Goal: Task Accomplishment & Management: Manage account settings

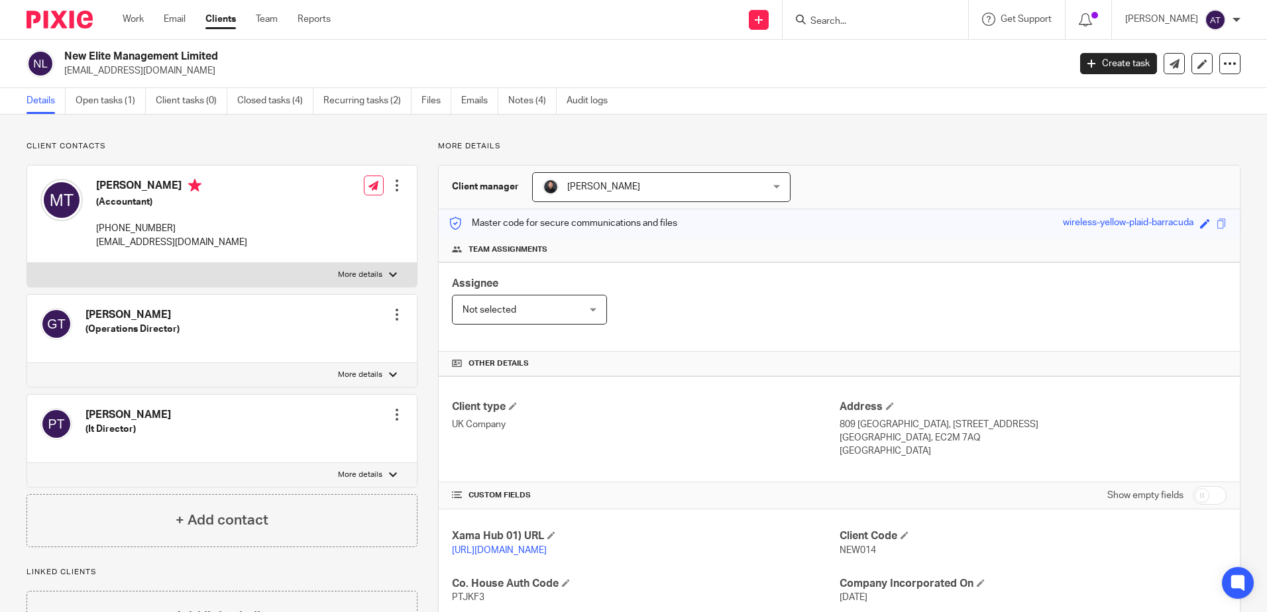
click at [873, 5] on div at bounding box center [874, 19] width 185 height 39
click at [863, 25] on input "Search" at bounding box center [868, 22] width 119 height 12
paste input "Claremont Hastings Ltd"
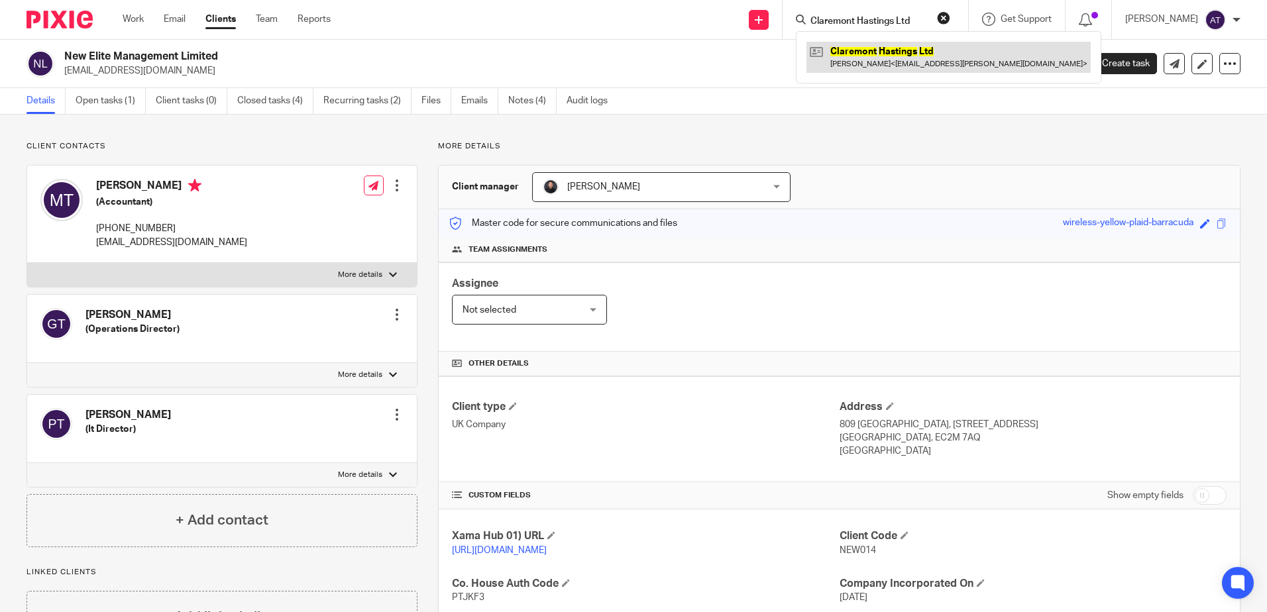
type input "Claremont Hastings Ltd"
drag, startPoint x: 927, startPoint y: 22, endPoint x: 813, endPoint y: 25, distance: 113.3
click at [813, 25] on input "Claremont Hastings Ltd" at bounding box center [868, 22] width 119 height 12
click at [908, 87] on div "New Elite Management Limited monishtek@outlook.com Create task Update from Comp…" at bounding box center [633, 64] width 1267 height 48
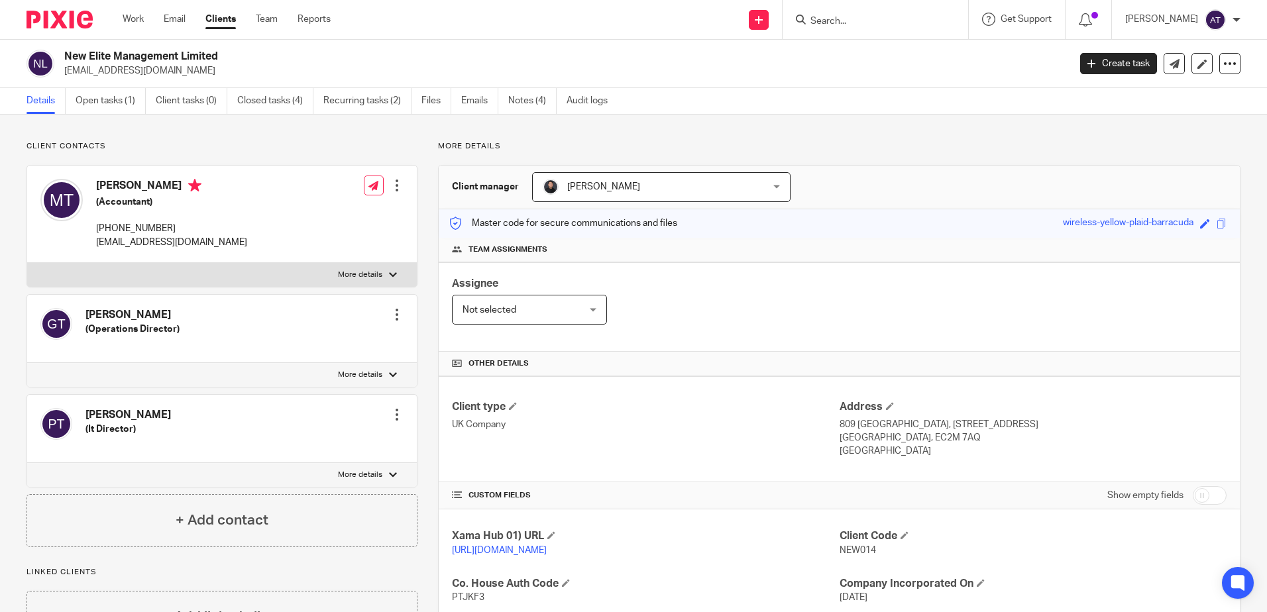
click at [875, 18] on input "Search" at bounding box center [868, 22] width 119 height 12
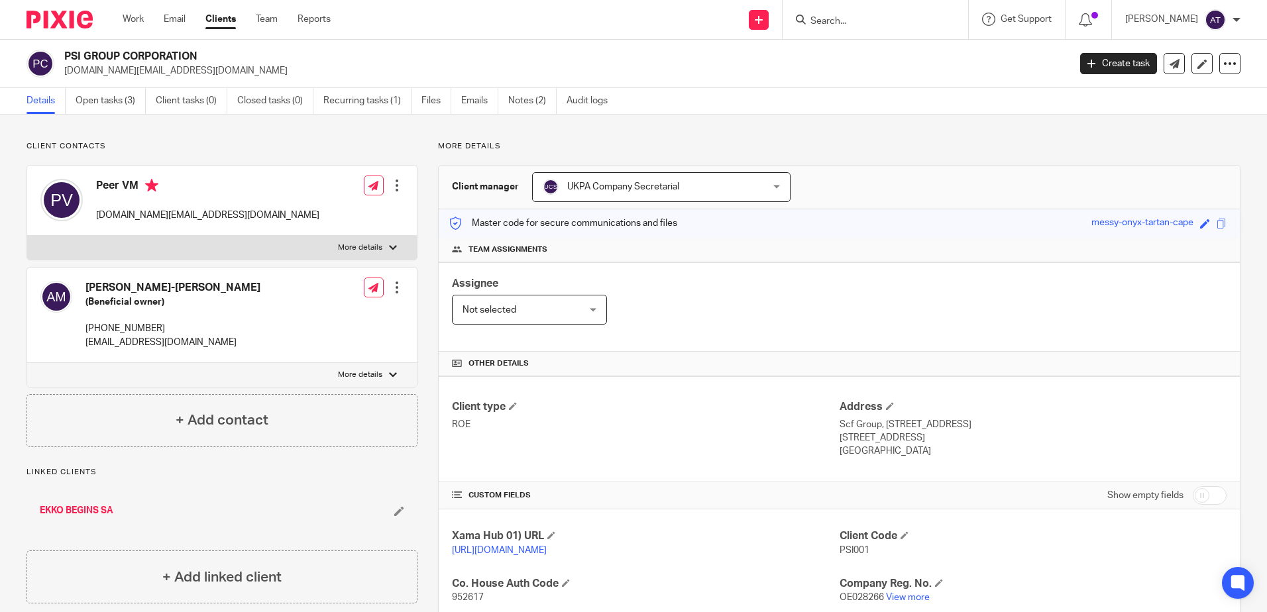
click at [946, 281] on div "Assignee Not selected Not selected Not selected Aarshika Awale Aayush Niraula A…" at bounding box center [839, 306] width 801 height 89
click at [991, 309] on div "Assignee Not selected Not selected Not selected Aarshika Awale Aayush Niraula A…" at bounding box center [839, 306] width 801 height 89
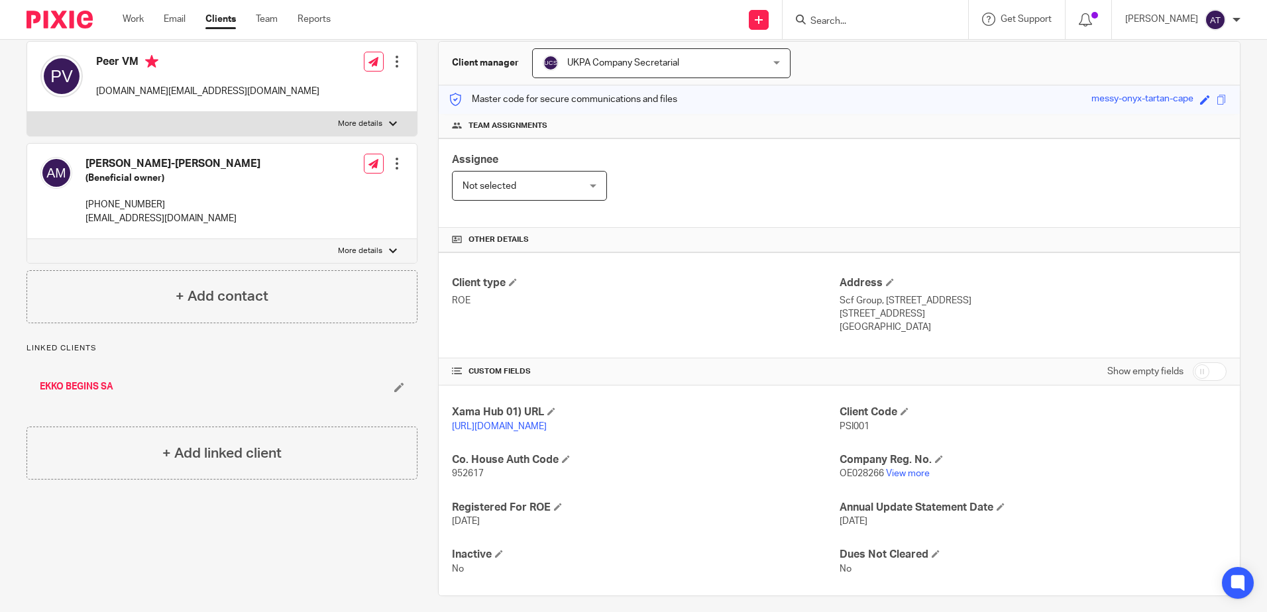
scroll to position [148, 0]
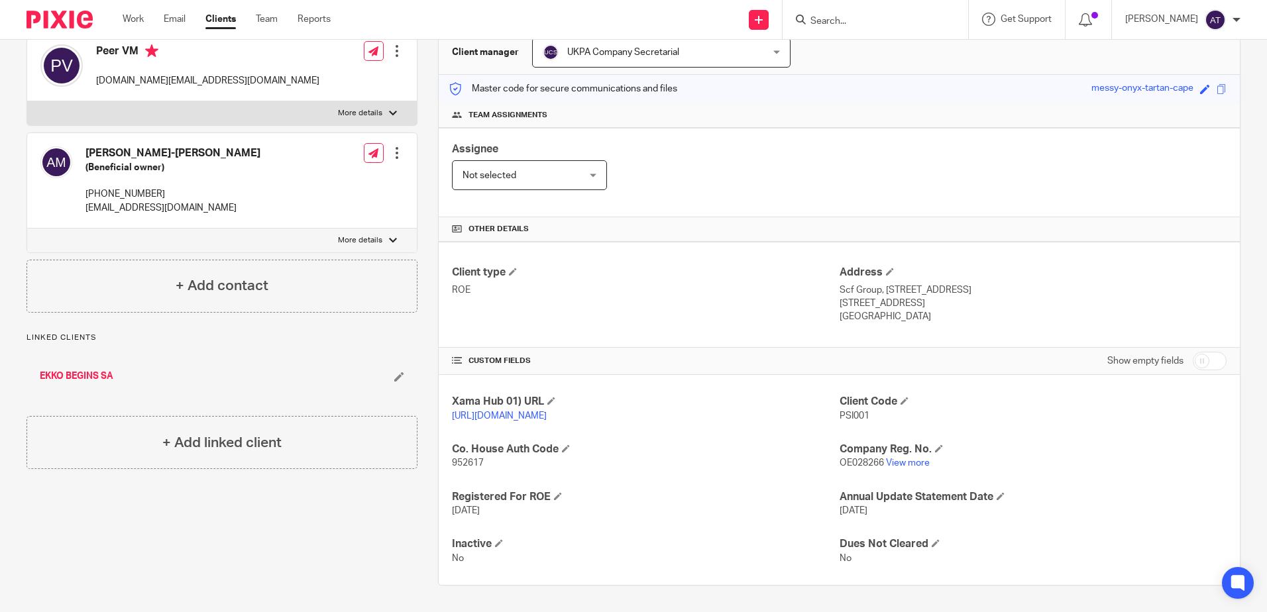
click at [469, 461] on span "952617" at bounding box center [468, 462] width 32 height 9
copy span "952617"
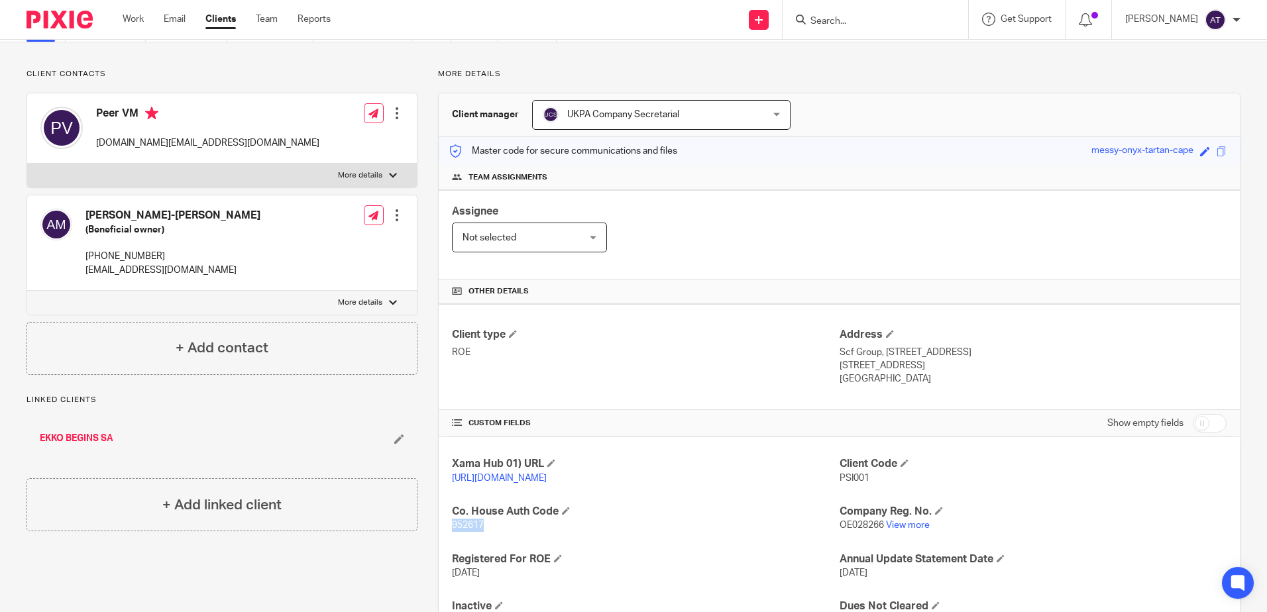
scroll to position [16, 0]
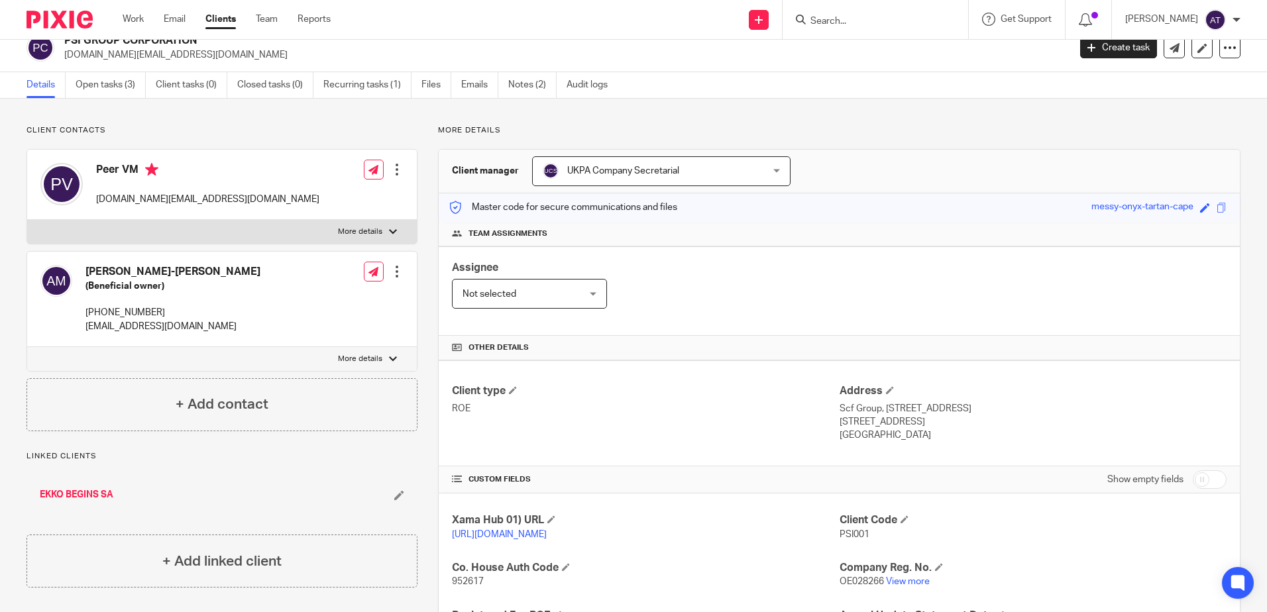
click at [866, 23] on input "Search" at bounding box center [868, 22] width 119 height 12
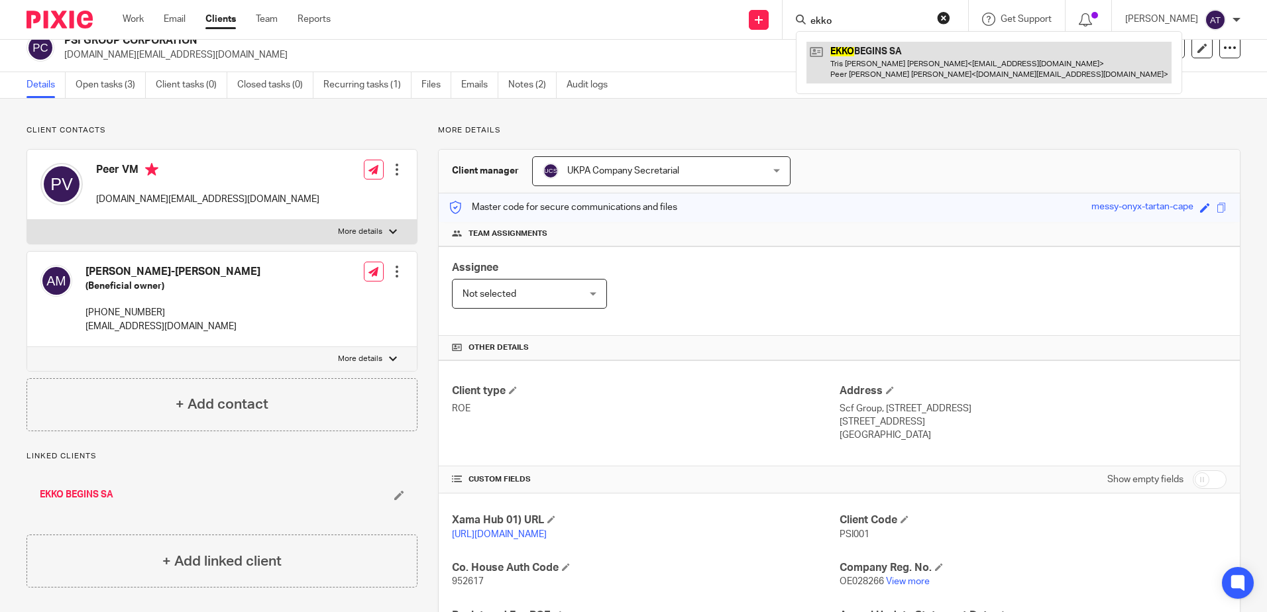
type input "ekko"
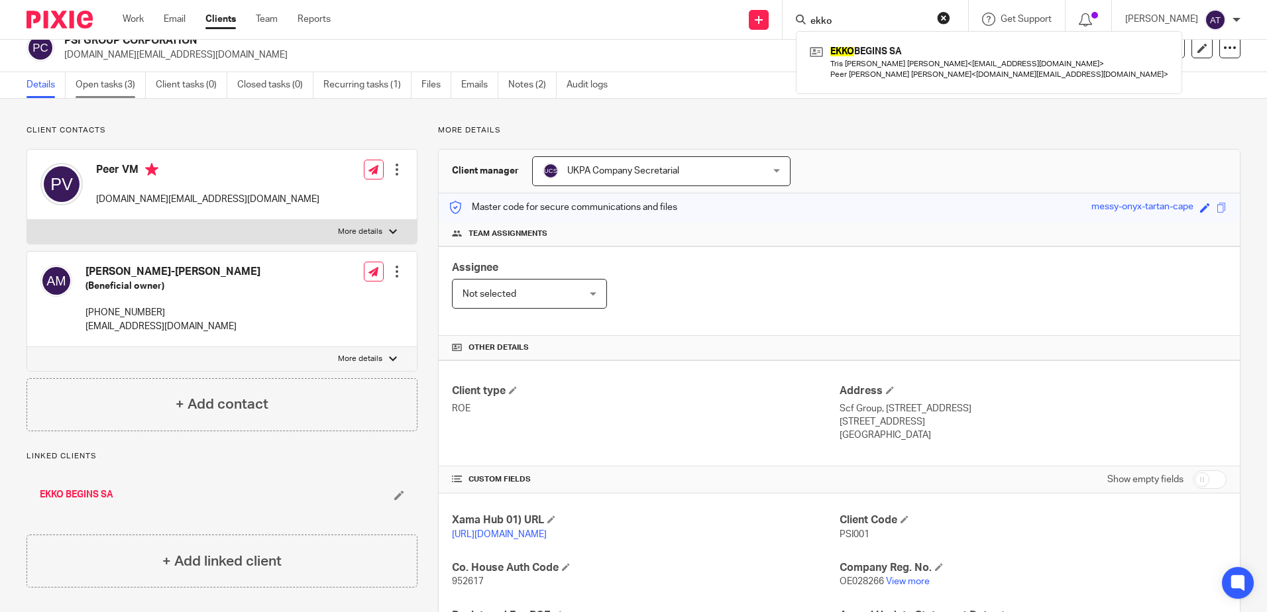
click at [111, 89] on link "Open tasks (3)" at bounding box center [111, 85] width 70 height 26
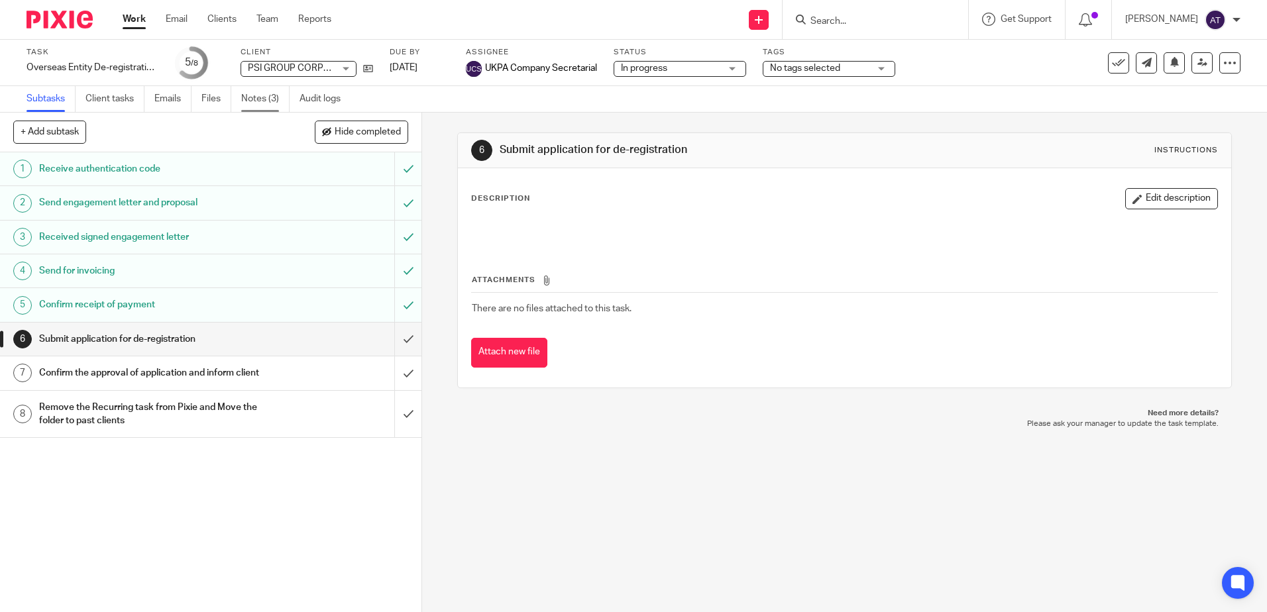
click at [256, 97] on link "Notes (3)" at bounding box center [265, 99] width 48 height 26
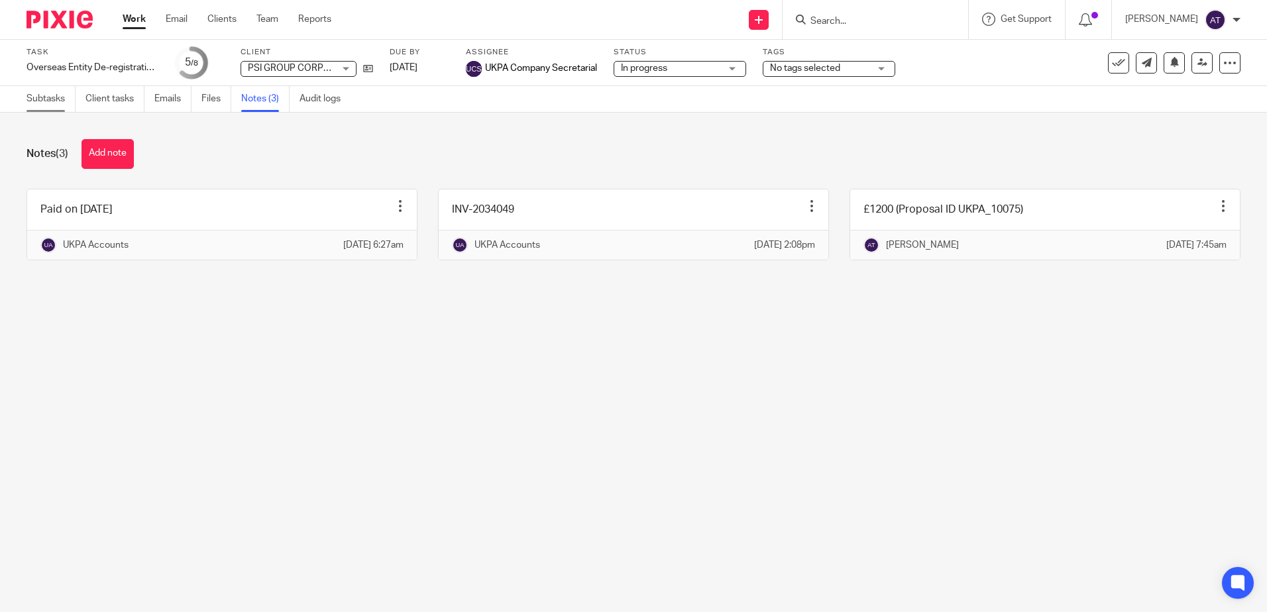
click at [62, 100] on link "Subtasks" at bounding box center [50, 99] width 49 height 26
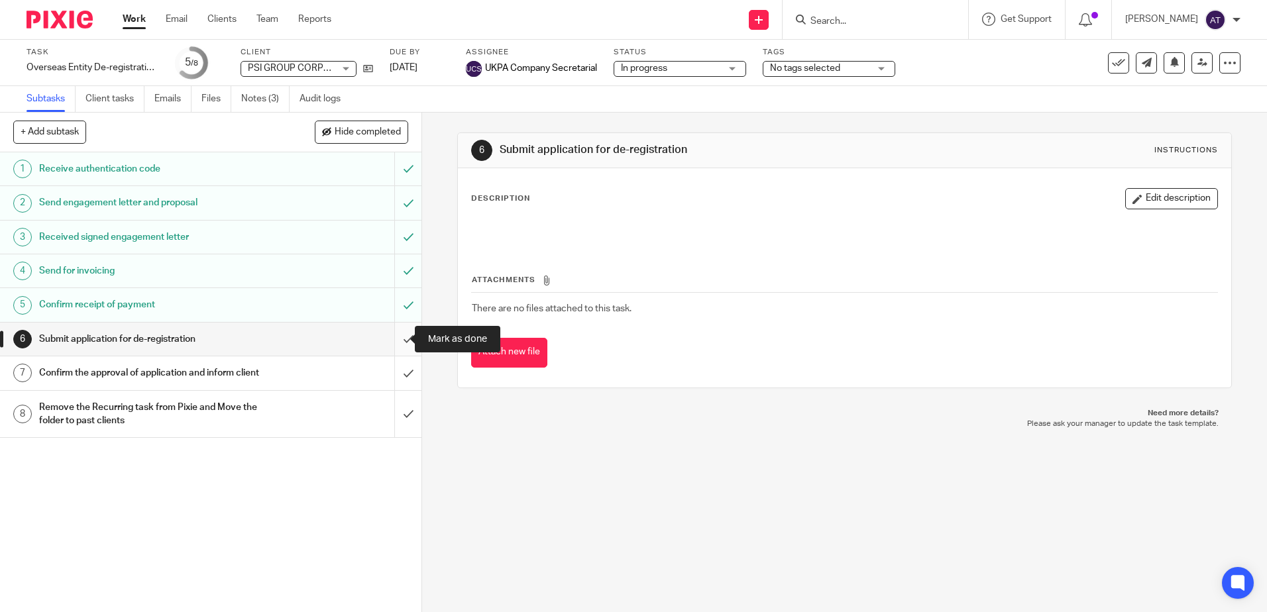
click at [401, 337] on input "submit" at bounding box center [210, 339] width 421 height 33
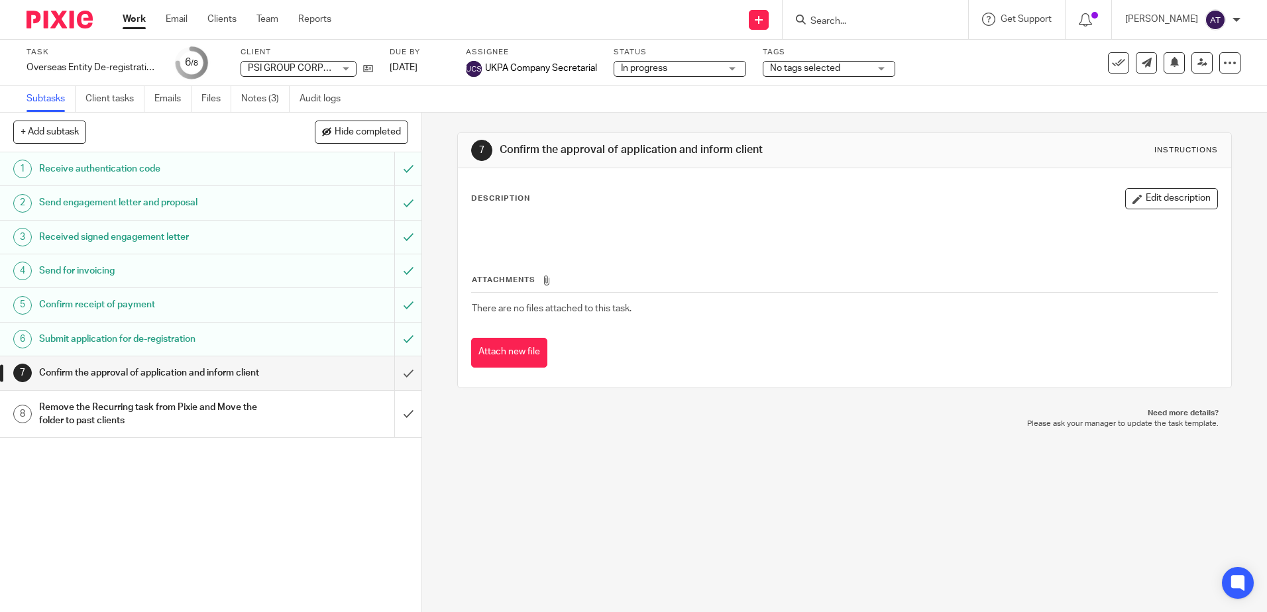
click at [663, 492] on div "7 Confirm the approval of application and inform client Instructions Descriptio…" at bounding box center [844, 362] width 845 height 499
click at [778, 481] on div "7 Confirm the approval of application and inform client Instructions Descriptio…" at bounding box center [844, 362] width 845 height 499
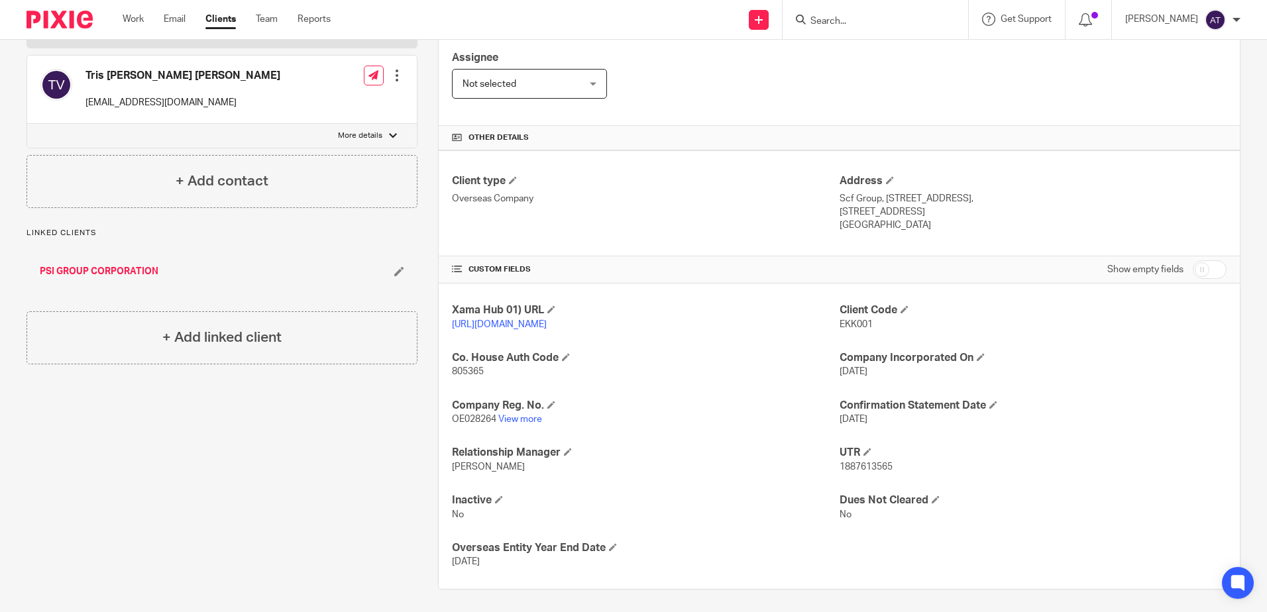
scroll to position [230, 0]
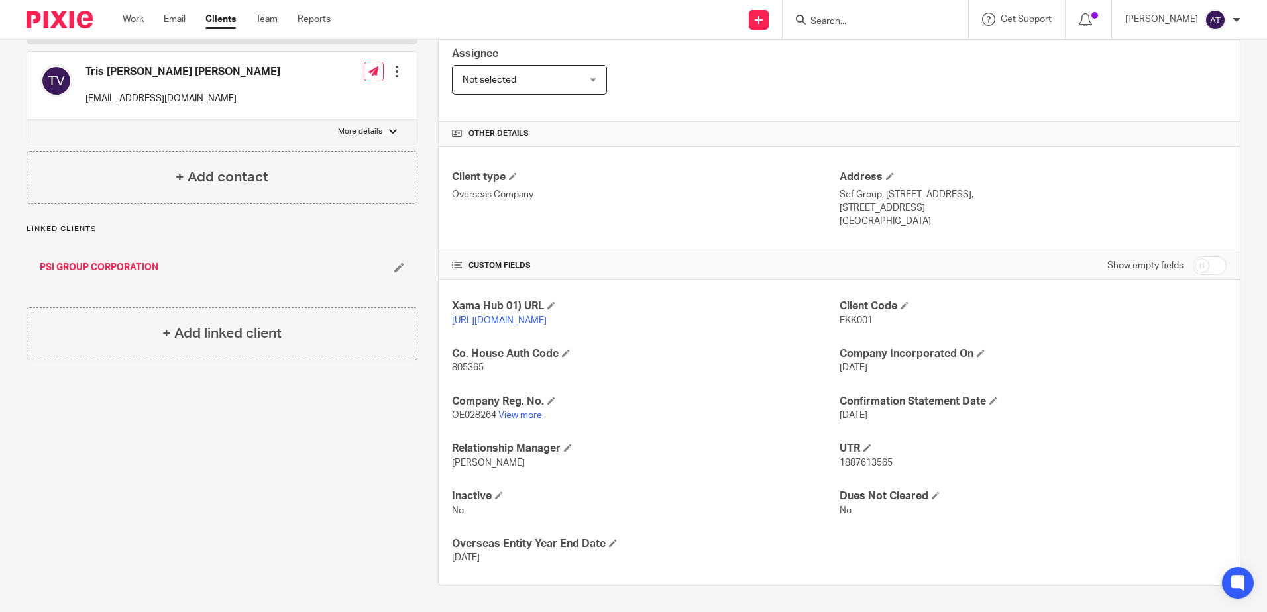
click at [474, 414] on span "OE028264" at bounding box center [474, 415] width 44 height 9
copy p "OE028264"
click at [474, 372] on span "805365" at bounding box center [468, 367] width 32 height 9
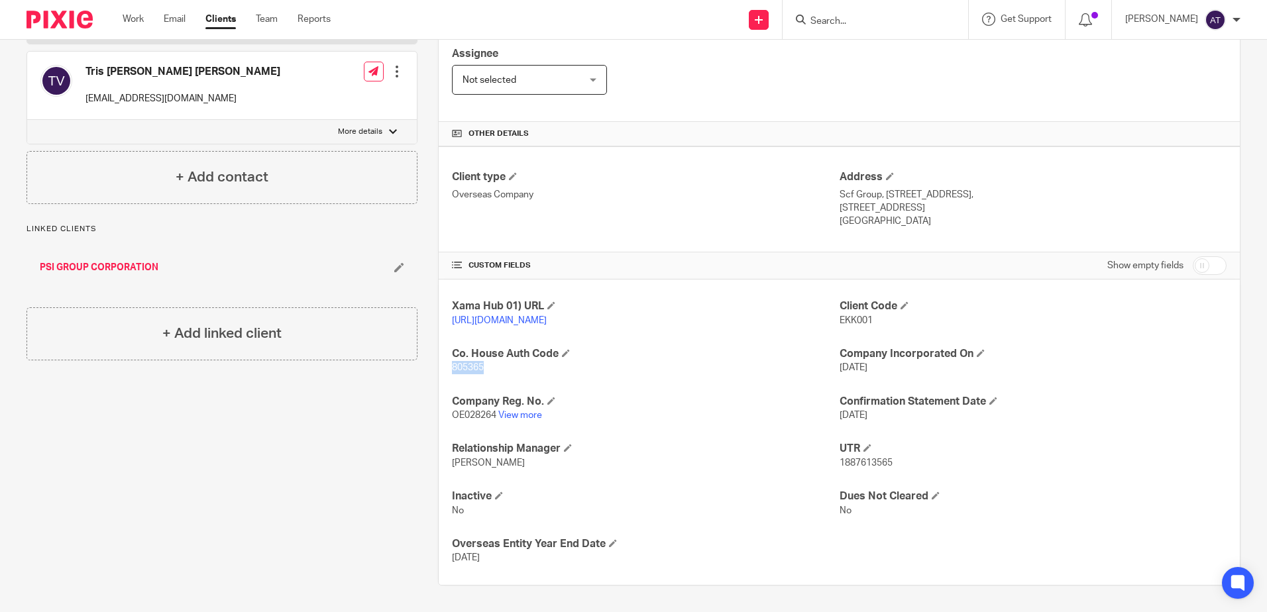
copy span "805365"
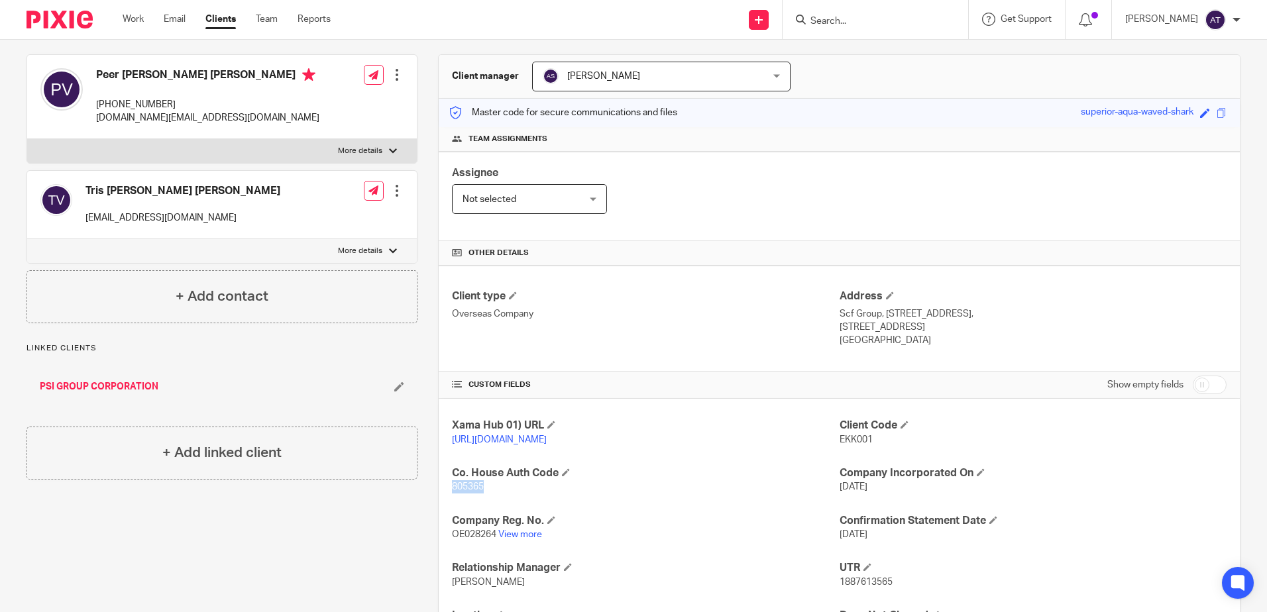
scroll to position [0, 0]
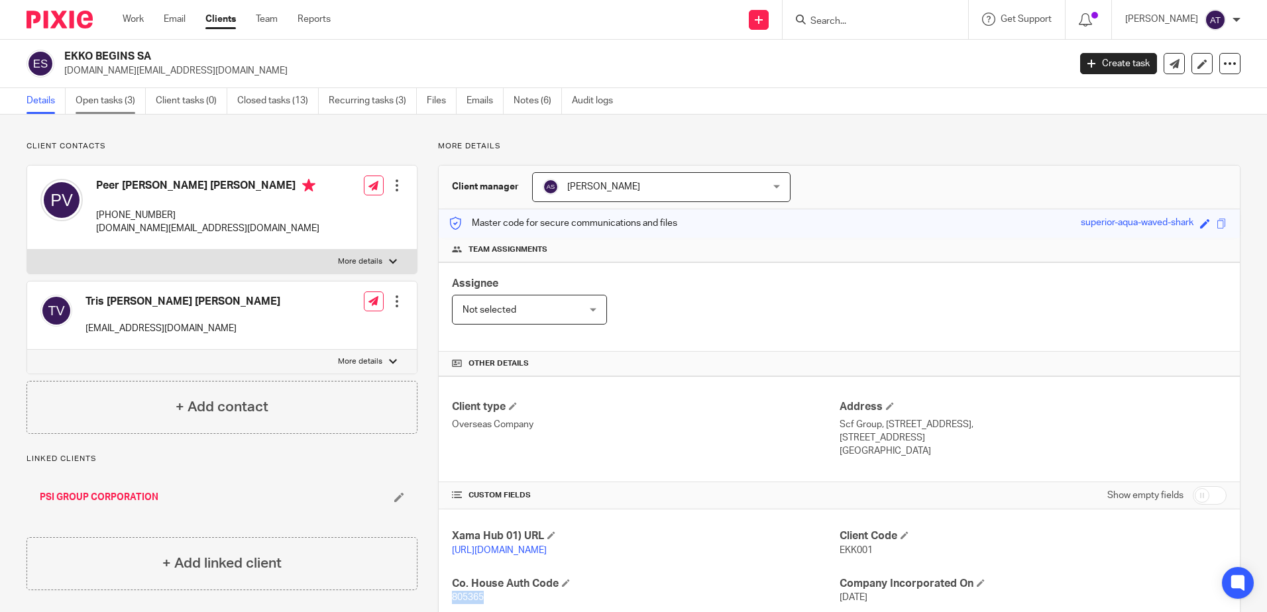
click at [103, 98] on link "Open tasks (3)" at bounding box center [111, 101] width 70 height 26
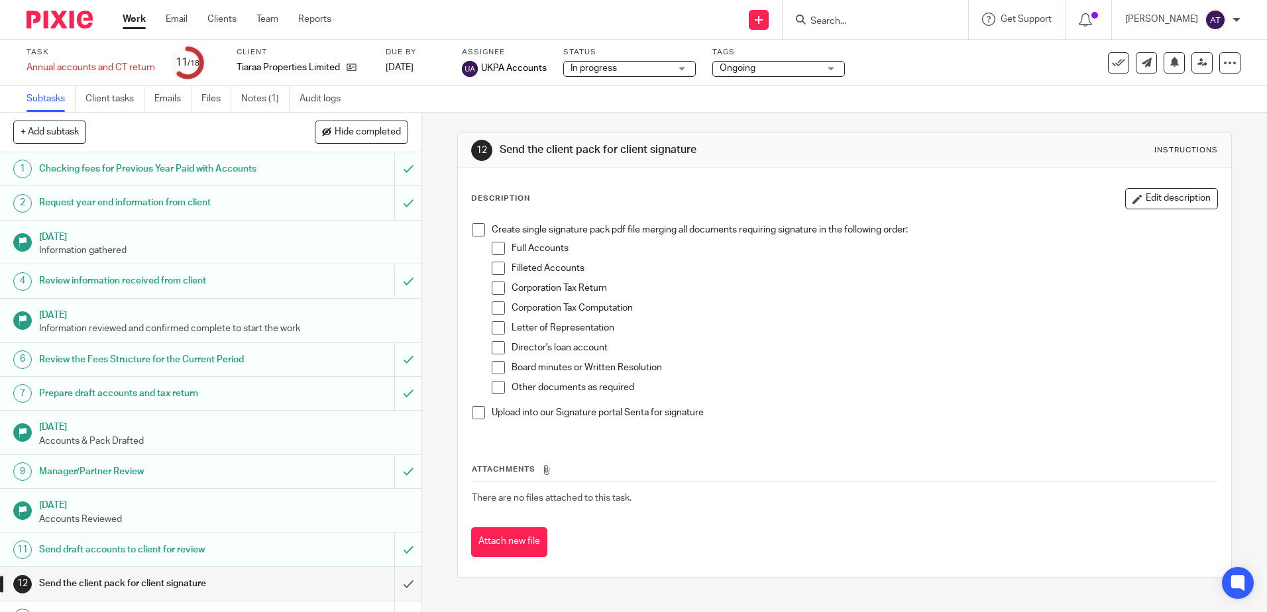
click at [874, 28] on div at bounding box center [874, 19] width 185 height 39
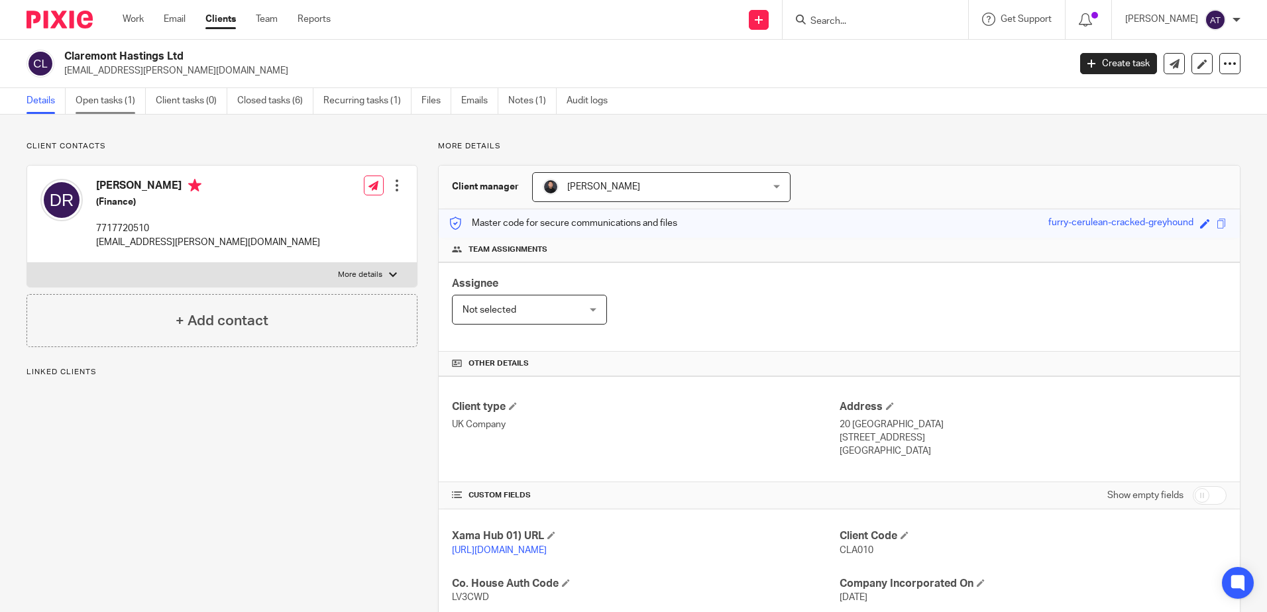
click at [107, 101] on link "Open tasks (1)" at bounding box center [111, 101] width 70 height 26
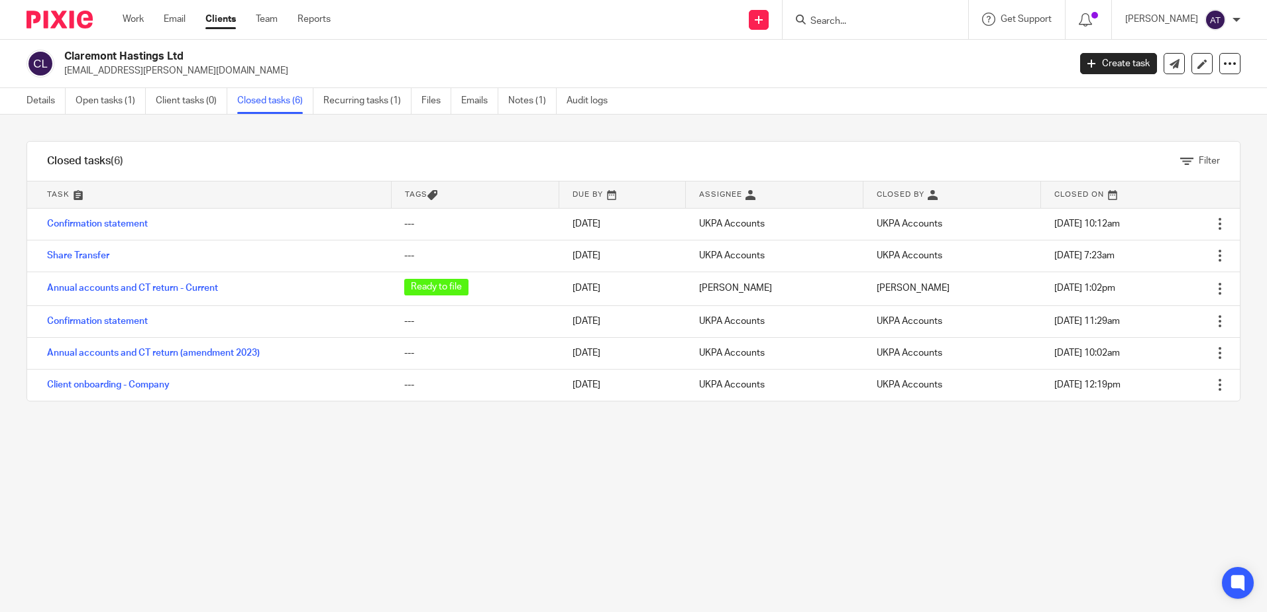
click at [875, 21] on input "Search" at bounding box center [868, 22] width 119 height 12
type input "s"
click at [864, 17] on input "Search" at bounding box center [868, 22] width 119 height 12
type input "s"
click at [864, 17] on input "Search" at bounding box center [868, 22] width 119 height 12
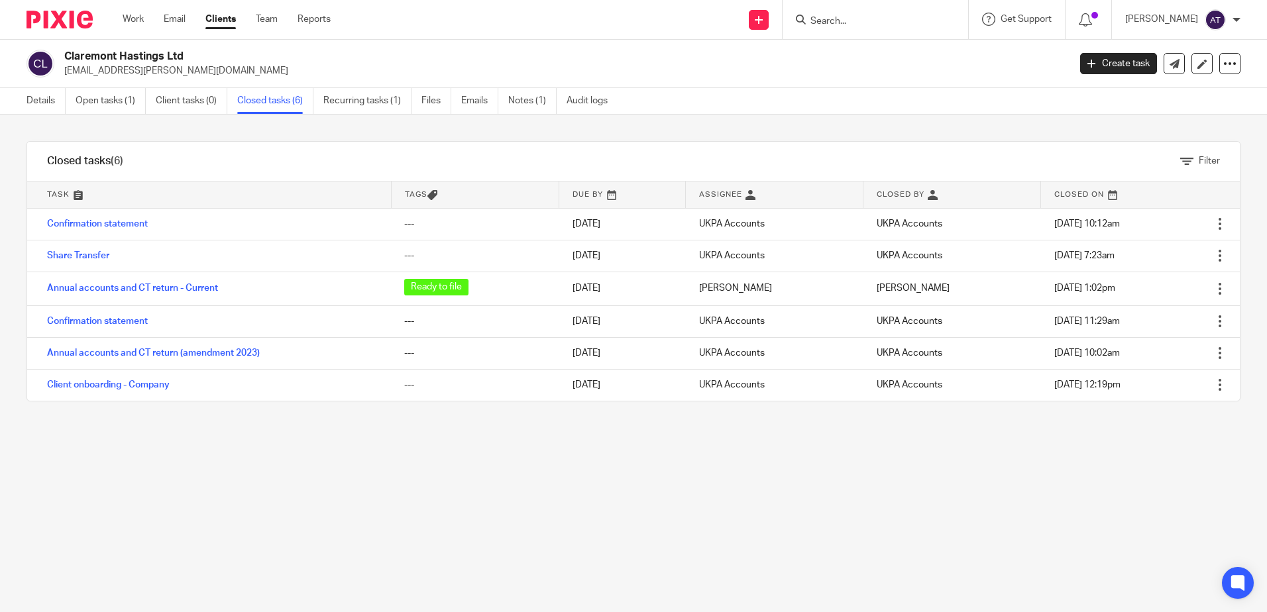
click at [864, 17] on input "Search" at bounding box center [868, 22] width 119 height 12
click at [880, 20] on input "Search" at bounding box center [868, 22] width 119 height 12
paste input "Michael Tsang Limited"
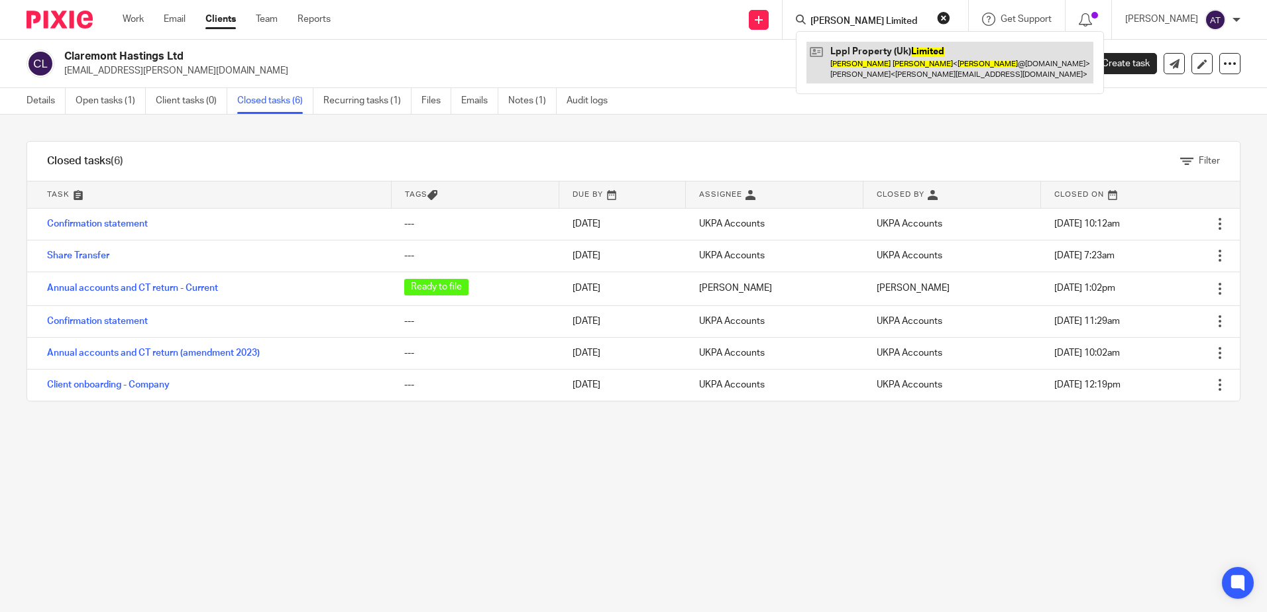
type input "Michael Tsang Limited"
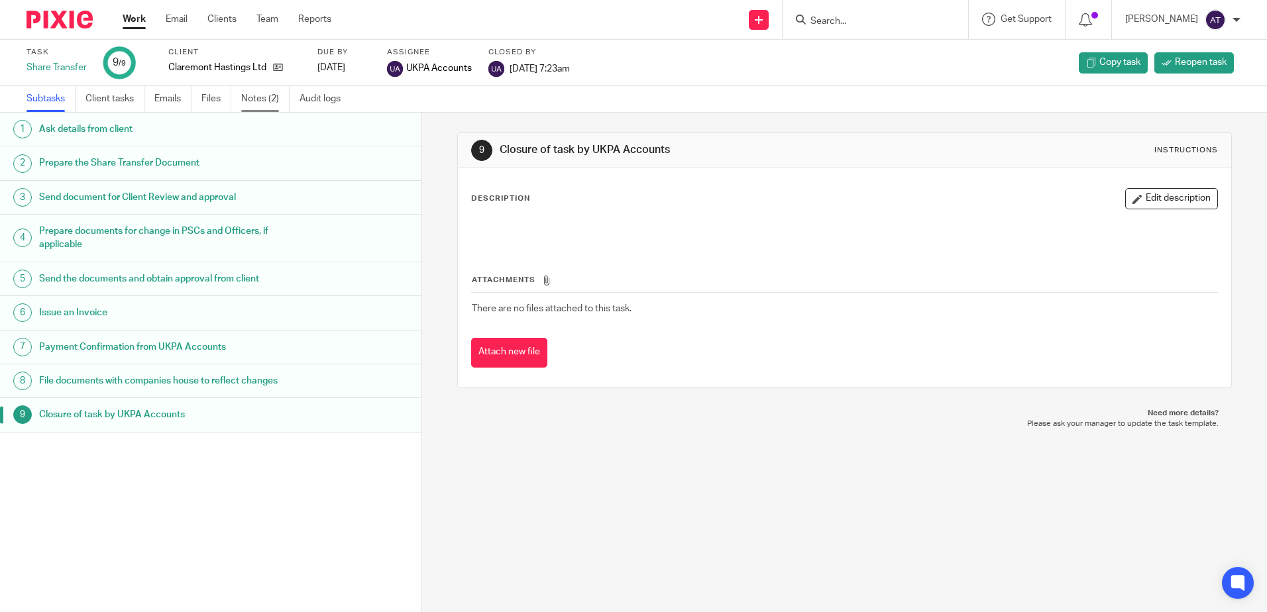
drag, startPoint x: 274, startPoint y: 93, endPoint x: 282, endPoint y: 88, distance: 9.6
click at [274, 93] on link "Notes (2)" at bounding box center [265, 99] width 48 height 26
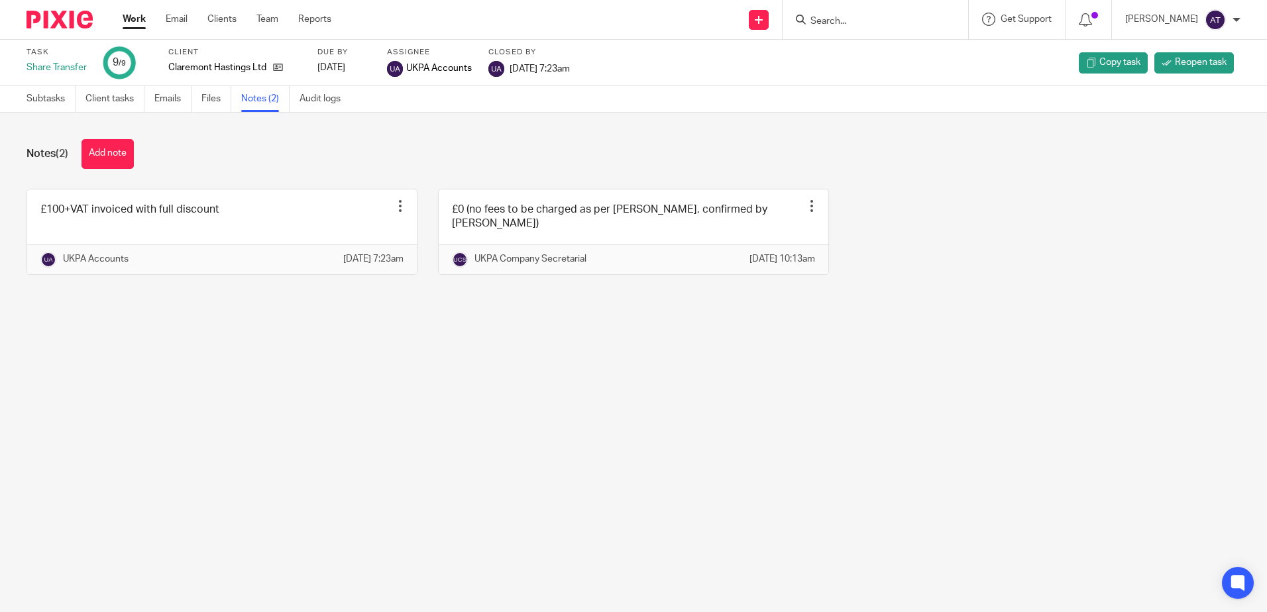
click at [907, 23] on input "Search" at bounding box center [868, 22] width 119 height 12
paste input "The Marycia Lily Group Ltd"
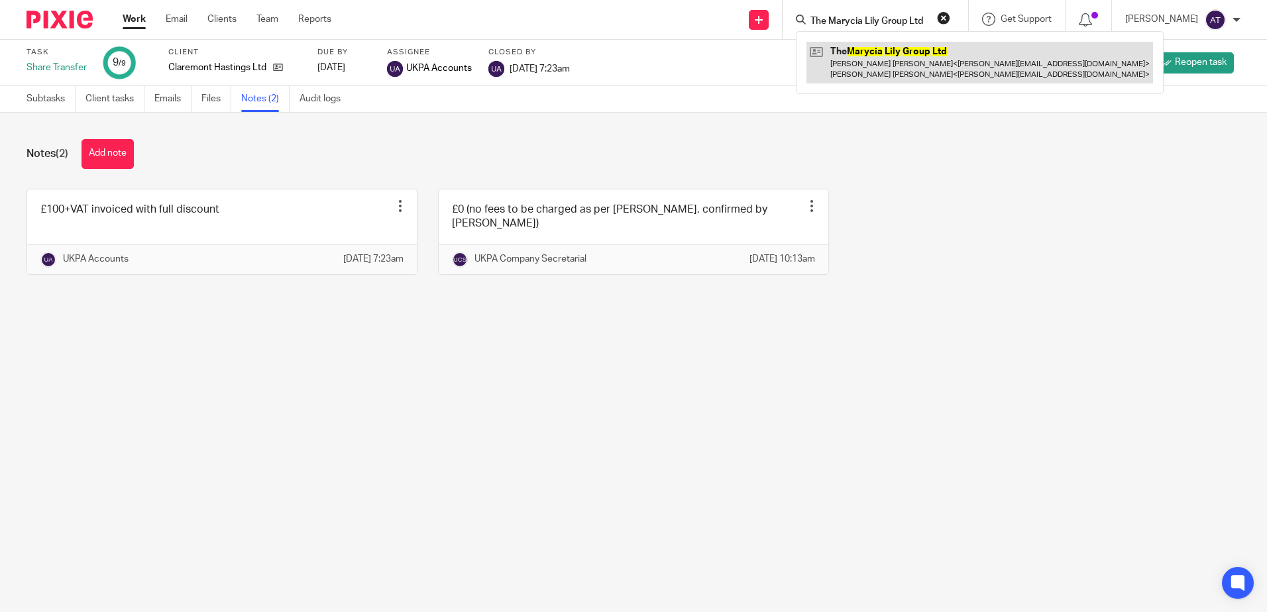
type input "The Marycia Lily Group Ltd"
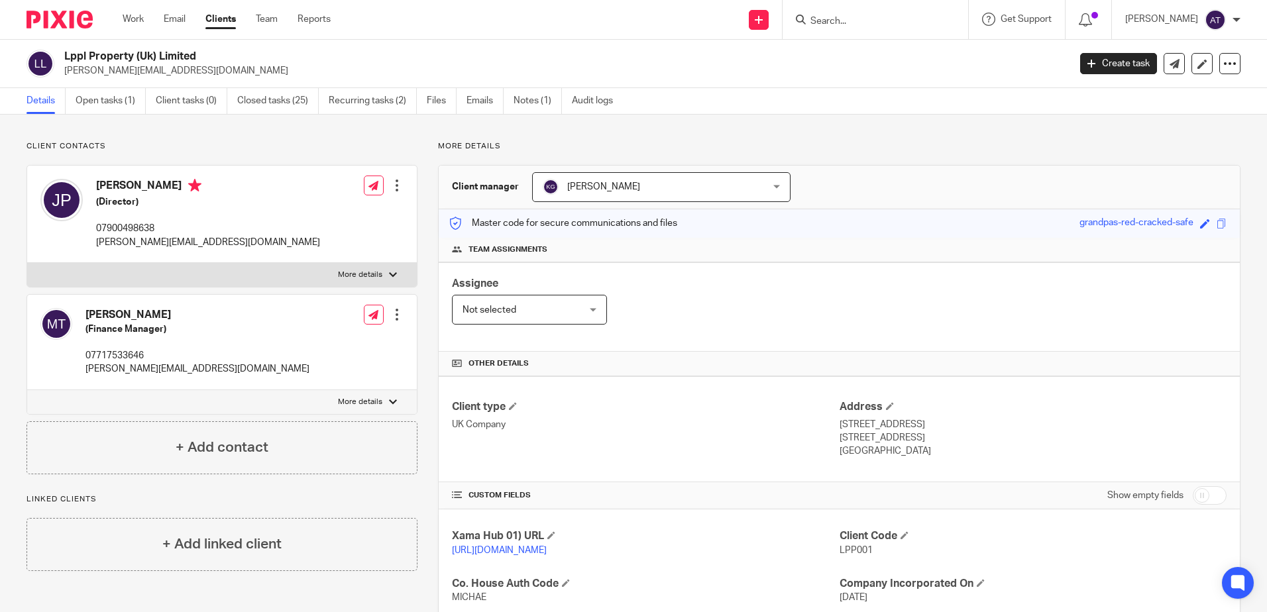
click at [890, 22] on input "Search" at bounding box center [868, 22] width 119 height 12
paste input "Varun Company Limited"
type input "Varun Company Limited"
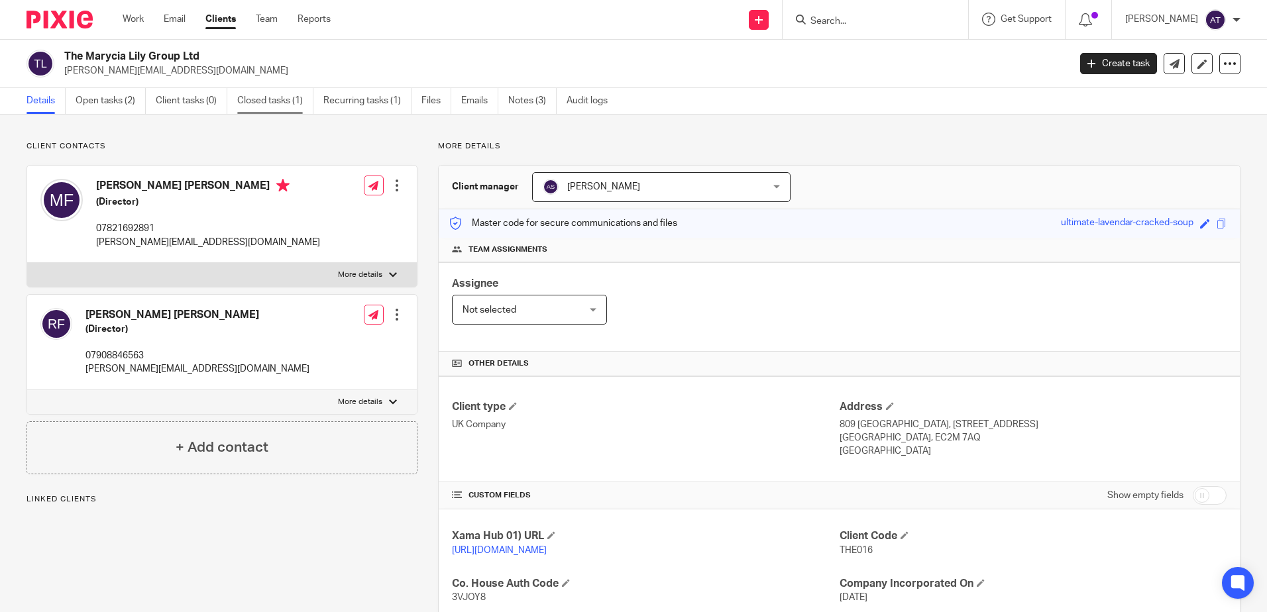
click at [284, 103] on link "Closed tasks (1)" at bounding box center [275, 101] width 76 height 26
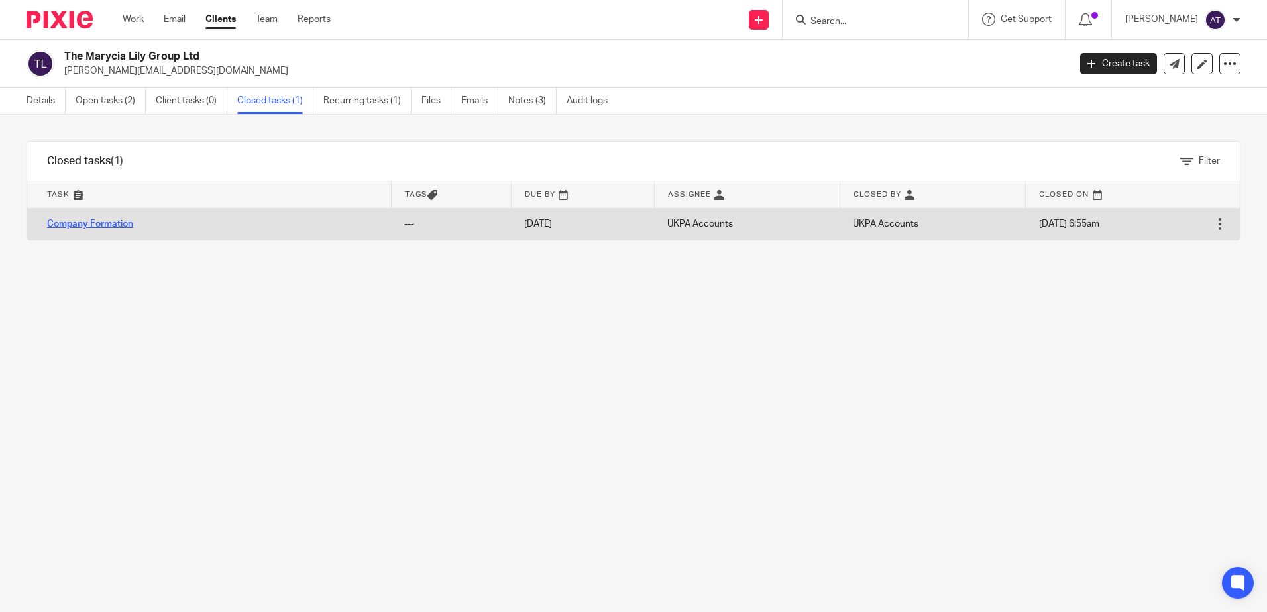
click at [121, 227] on link "Company Formation" at bounding box center [90, 223] width 86 height 9
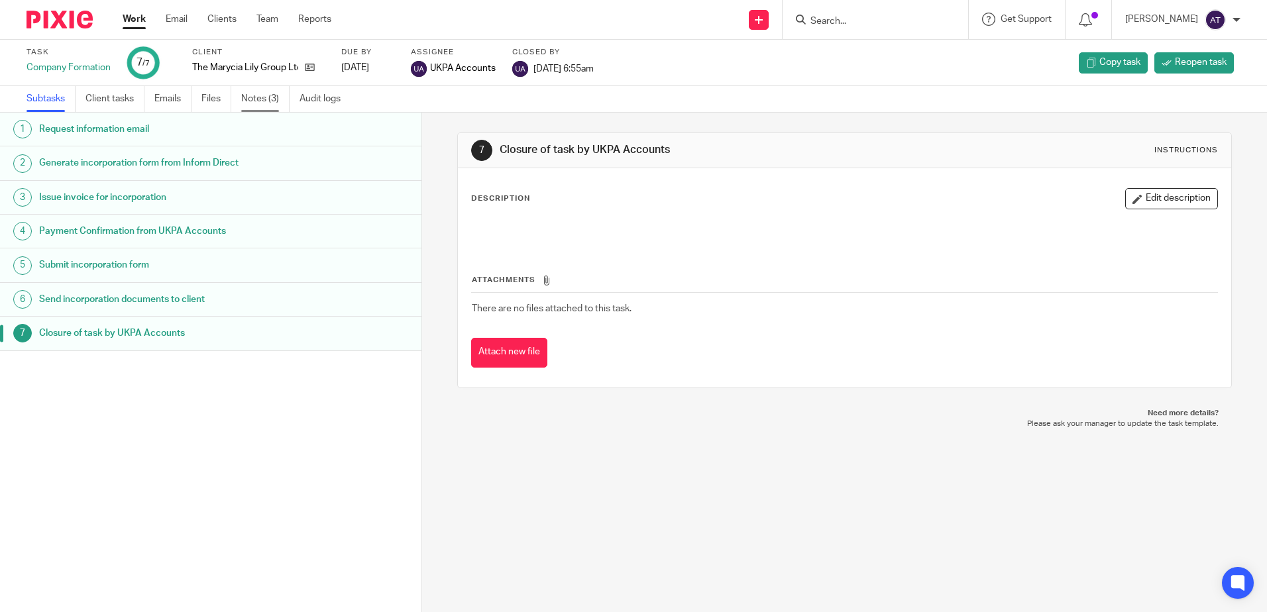
click at [255, 107] on link "Notes (3)" at bounding box center [265, 99] width 48 height 26
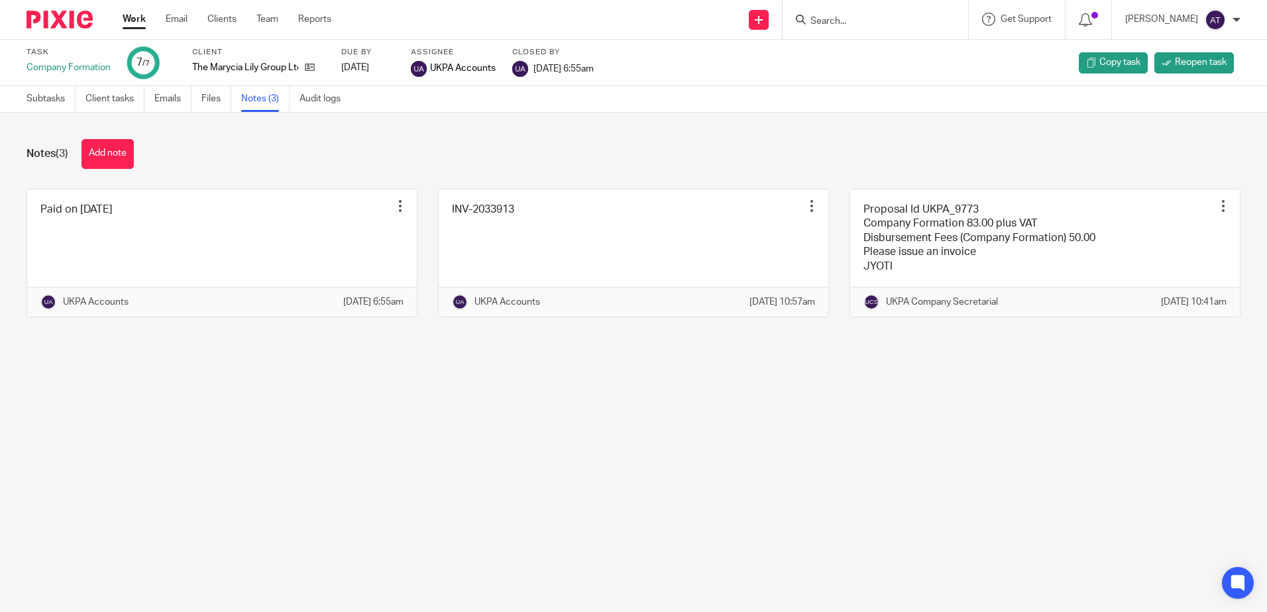
click at [509, 412] on main "Task Company Formation 7 /7 Client The Marycia Lily Group Ltd Due by 2025-09-05…" at bounding box center [633, 306] width 1267 height 612
click at [1014, 450] on main "Task Company Formation 7 /7 Client The Marycia Lily Group Ltd Due by 2025-09-05…" at bounding box center [633, 306] width 1267 height 612
click at [849, 482] on main "Task Company Formation 7 /7 Client The Marycia Lily Group Ltd Due by 2025-09-05…" at bounding box center [633, 306] width 1267 height 612
click at [990, 407] on main "Task Company Formation 7 /7 Client The Marycia Lily Group Ltd Due by 2025-09-05…" at bounding box center [633, 306] width 1267 height 612
click at [462, 130] on div "Notes (3) Add note Paid on 03 Sept 2025 Edit note Delete note UKPA Accounts 4 S…" at bounding box center [633, 238] width 1267 height 251
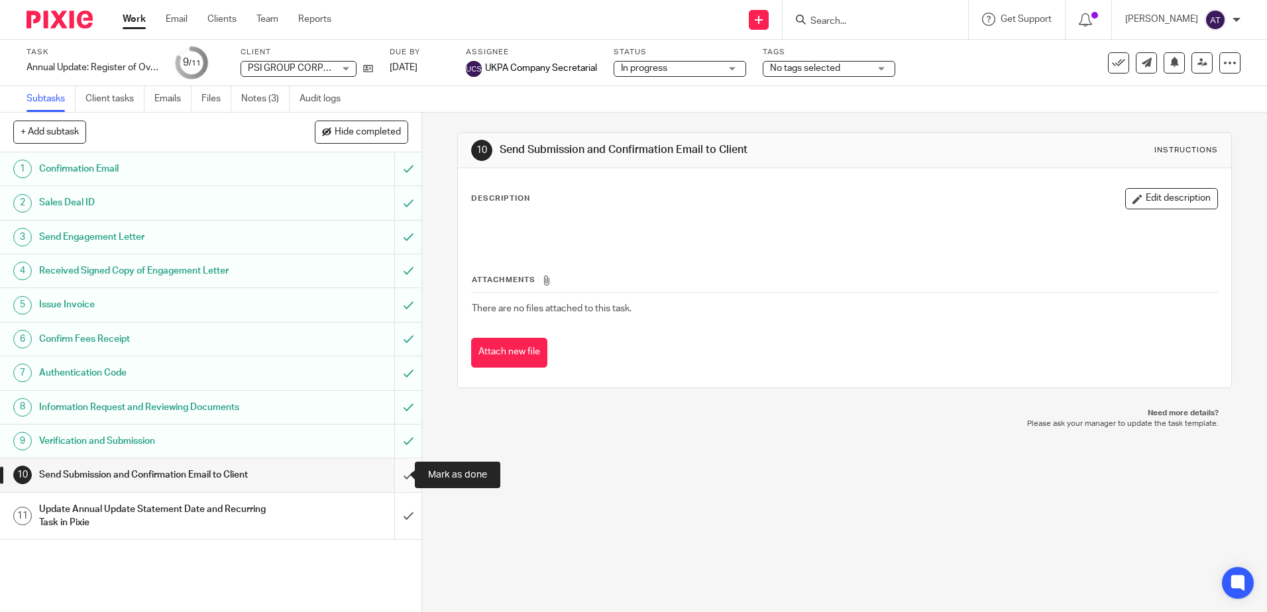
click at [399, 478] on input "submit" at bounding box center [210, 474] width 421 height 33
click at [401, 517] on input "submit" at bounding box center [210, 516] width 421 height 47
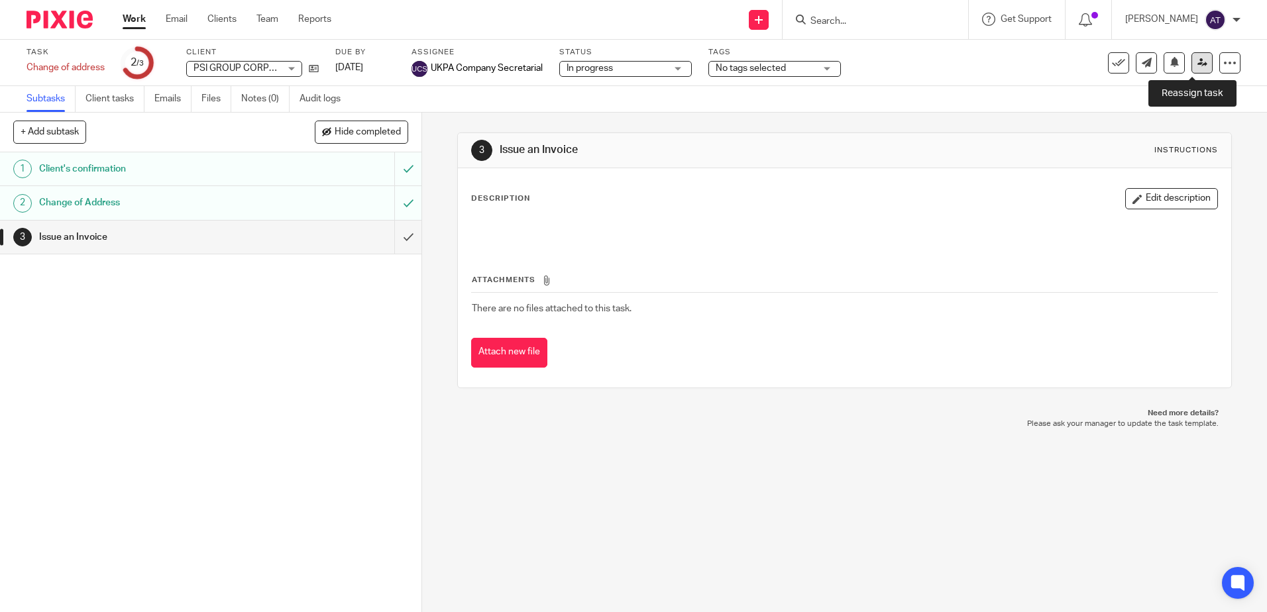
click at [1197, 65] on icon at bounding box center [1202, 63] width 10 height 10
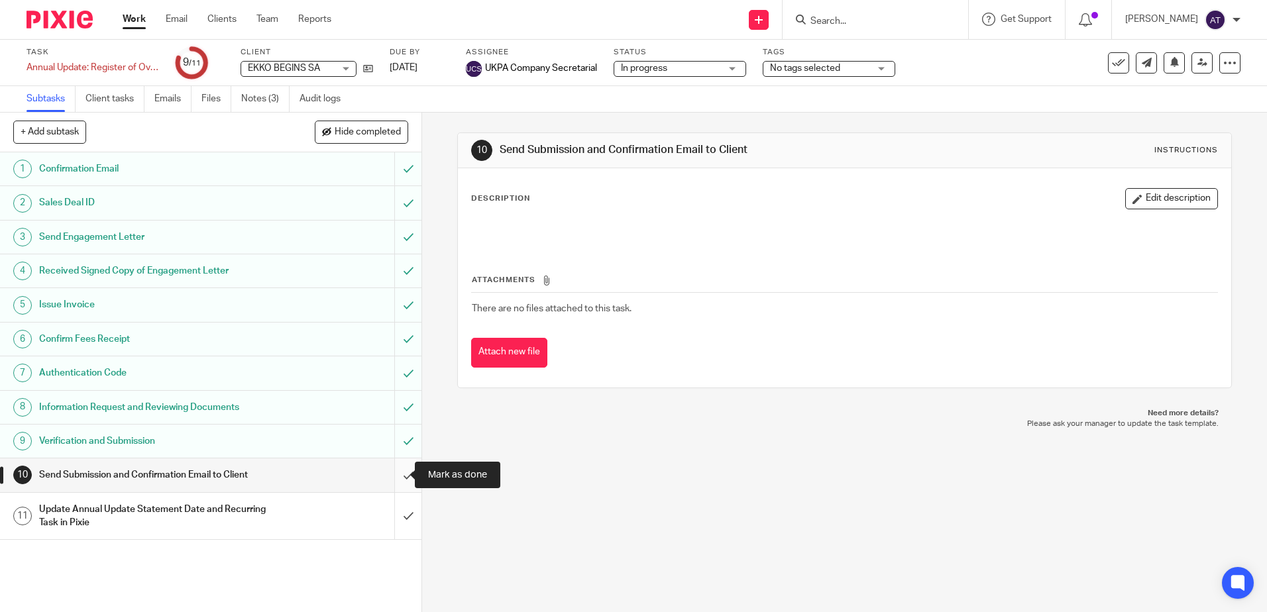
click at [390, 476] on input "submit" at bounding box center [210, 474] width 421 height 33
click at [390, 527] on input "submit" at bounding box center [210, 516] width 421 height 47
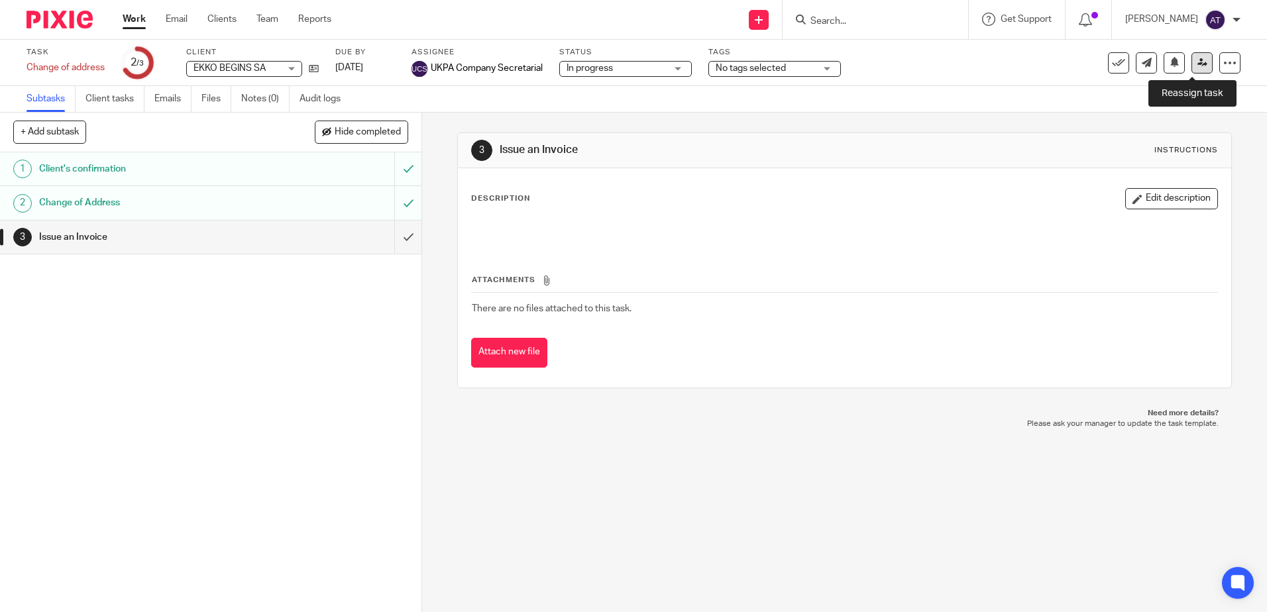
click at [1197, 62] on icon at bounding box center [1202, 63] width 10 height 10
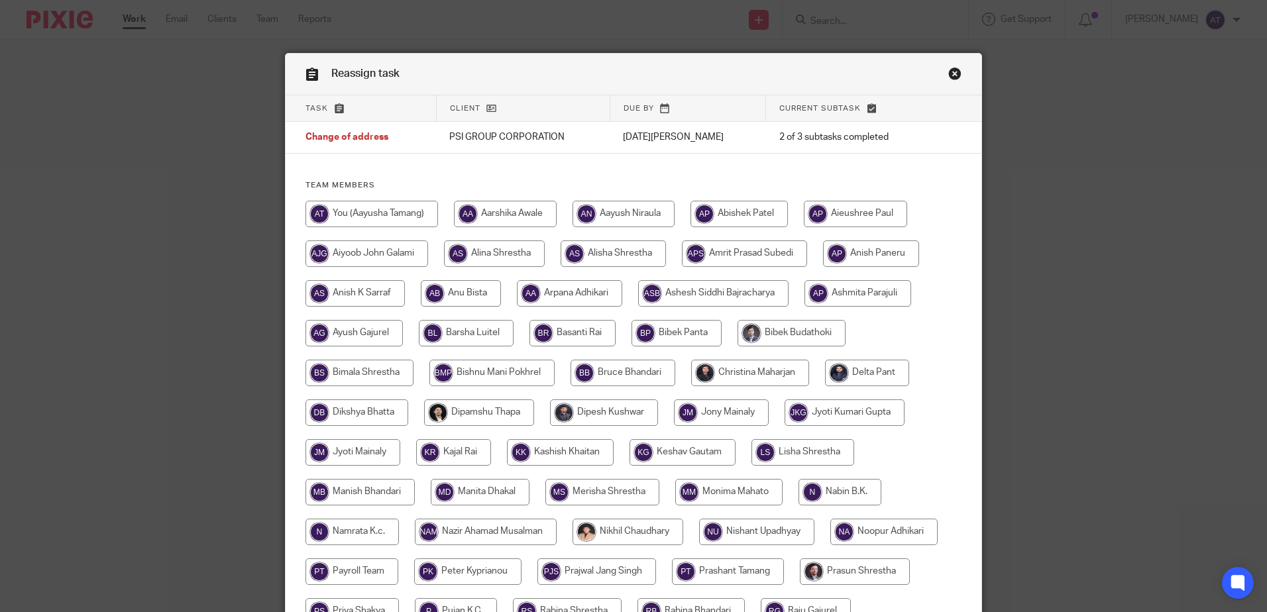
scroll to position [331, 0]
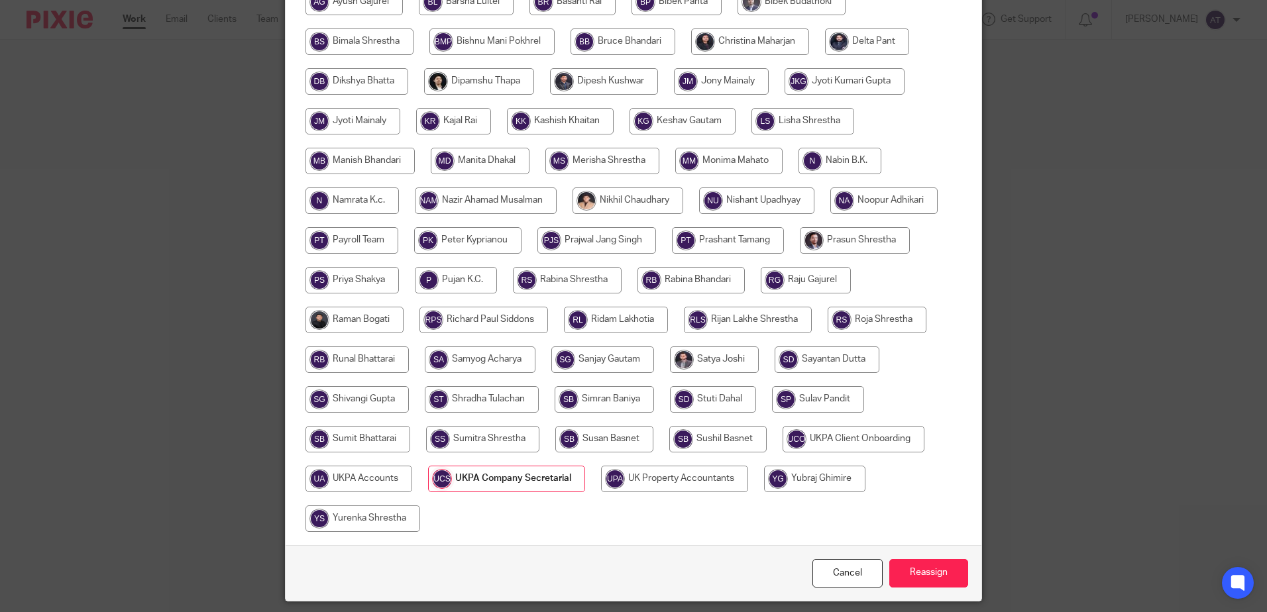
click at [370, 479] on input "radio" at bounding box center [358, 479] width 107 height 26
radio input "true"
click at [937, 580] on input "Reassign" at bounding box center [928, 573] width 79 height 28
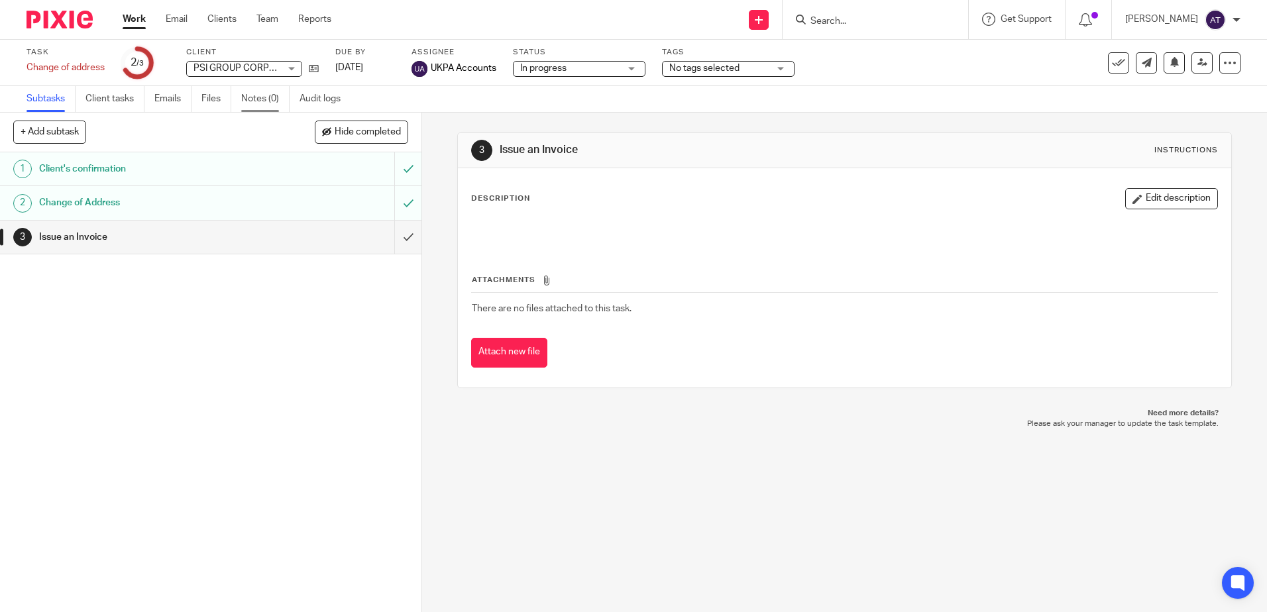
click at [276, 99] on link "Notes (0)" at bounding box center [265, 99] width 48 height 26
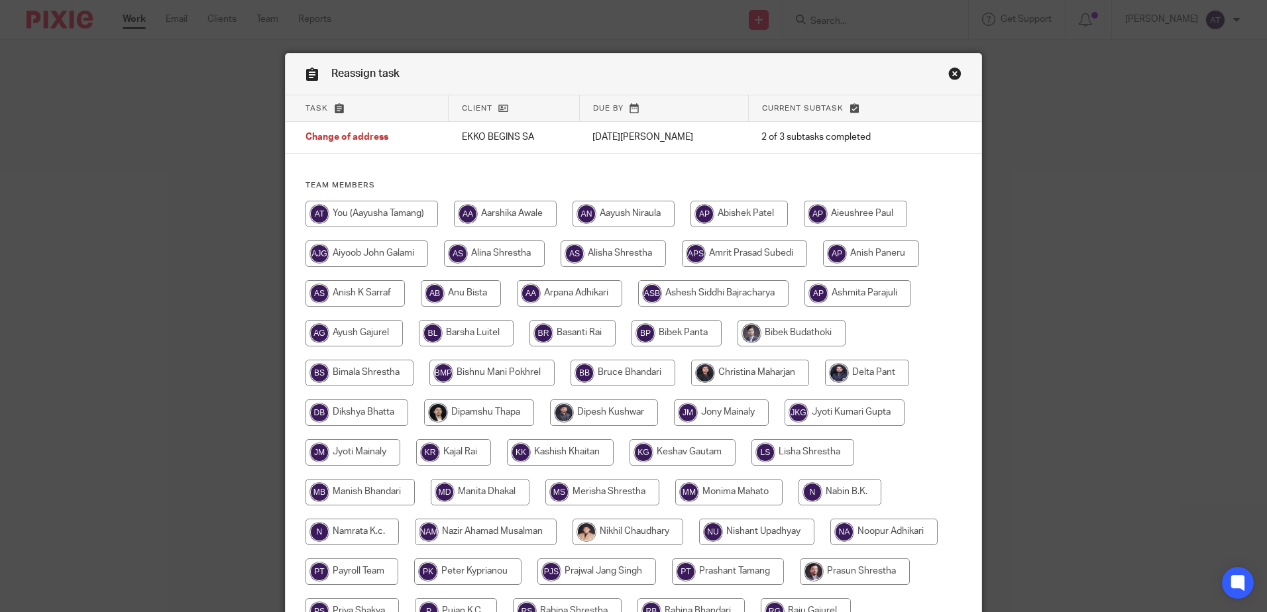
scroll to position [331, 0]
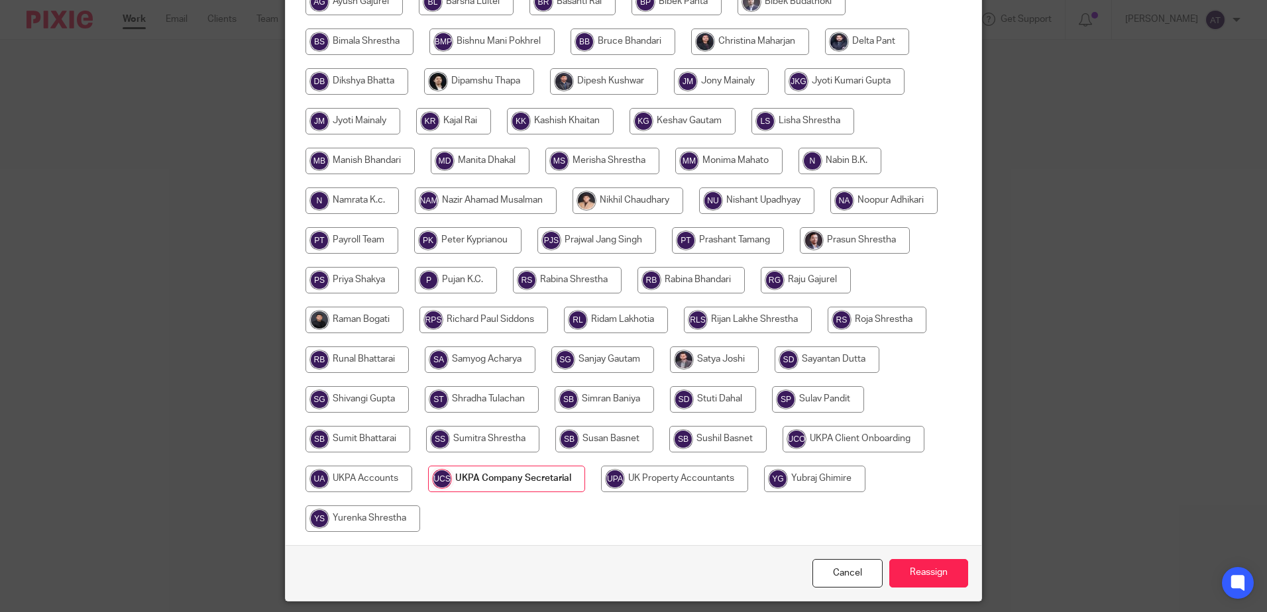
click at [378, 486] on input "radio" at bounding box center [358, 479] width 107 height 26
radio input "true"
click at [925, 573] on input "Reassign" at bounding box center [928, 573] width 79 height 28
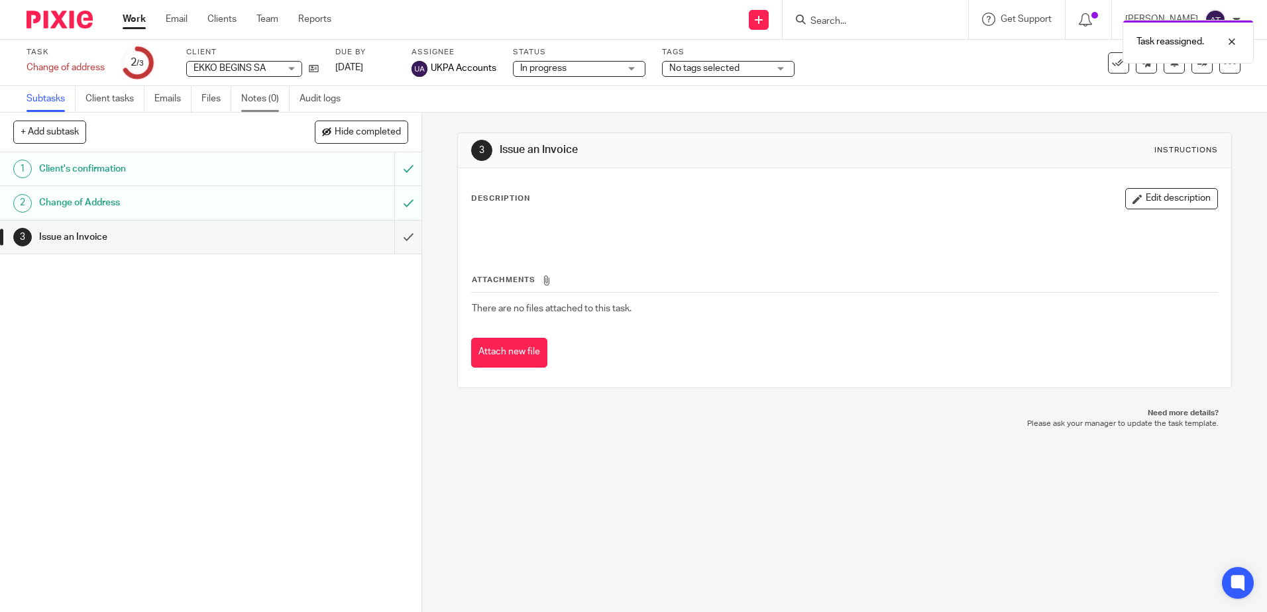
click at [270, 105] on link "Notes (0)" at bounding box center [265, 99] width 48 height 26
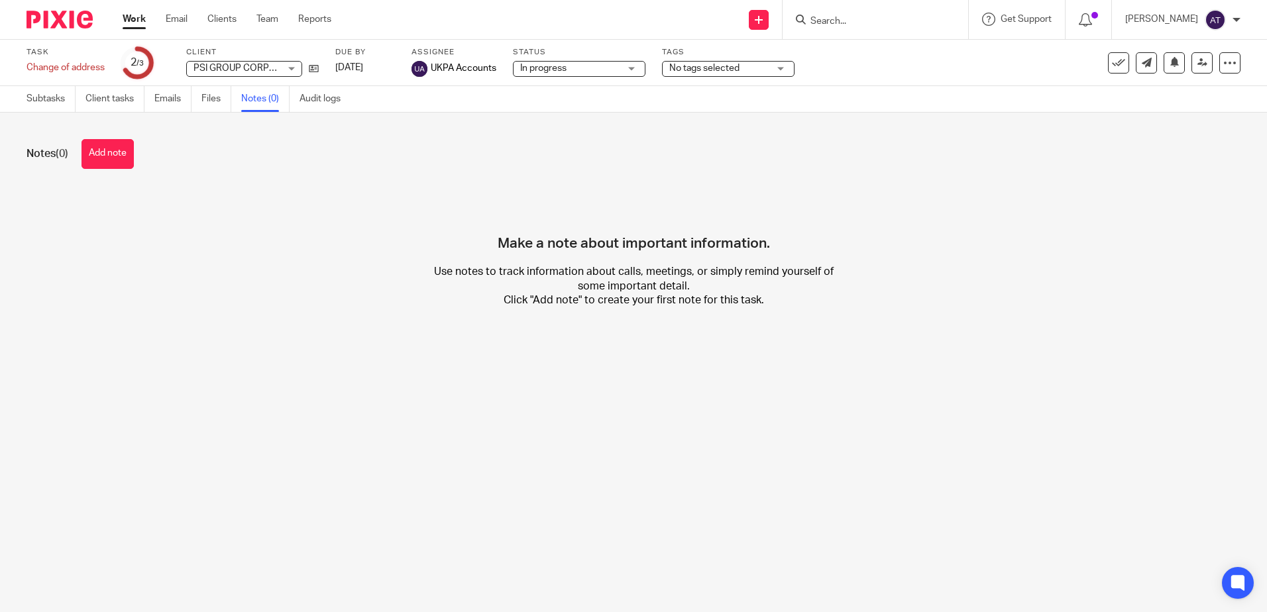
click at [130, 150] on button "Add note" at bounding box center [107, 154] width 52 height 30
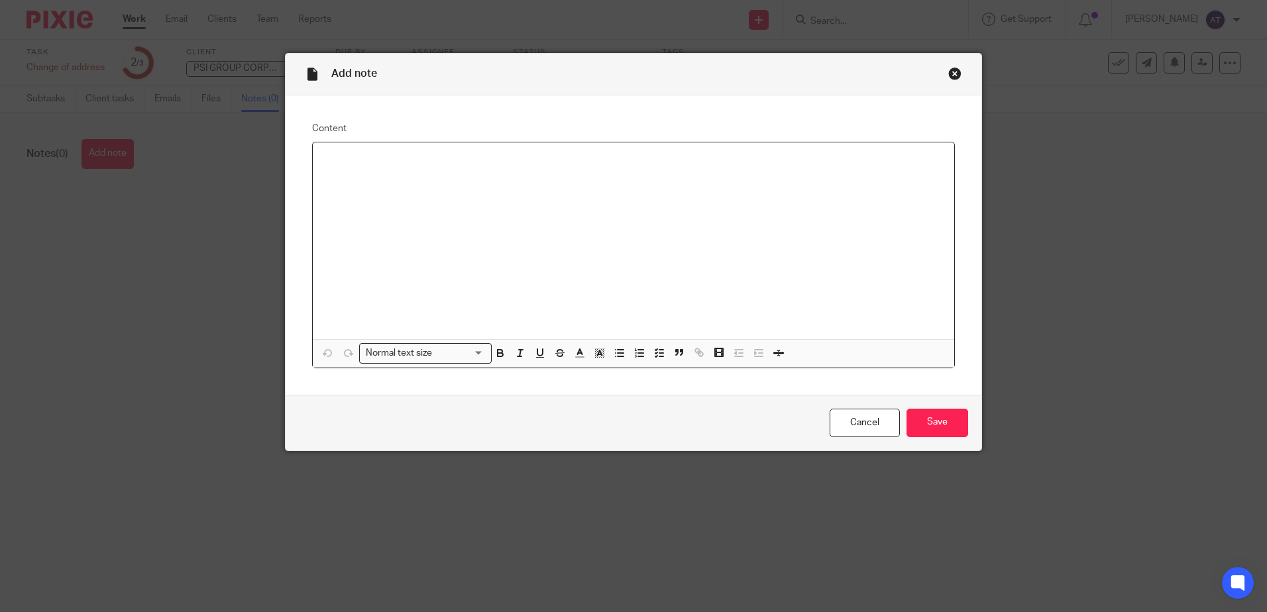
click at [409, 171] on div at bounding box center [633, 240] width 641 height 197
click at [935, 436] on input "Save" at bounding box center [937, 423] width 62 height 28
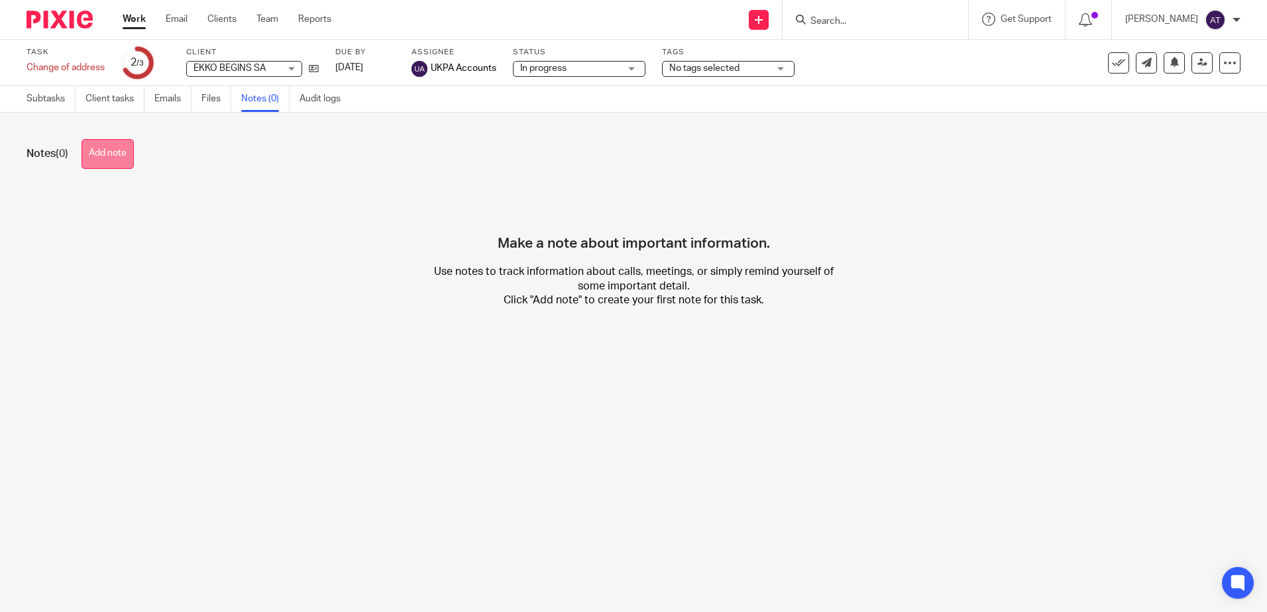
click at [131, 152] on button "Add note" at bounding box center [107, 154] width 52 height 30
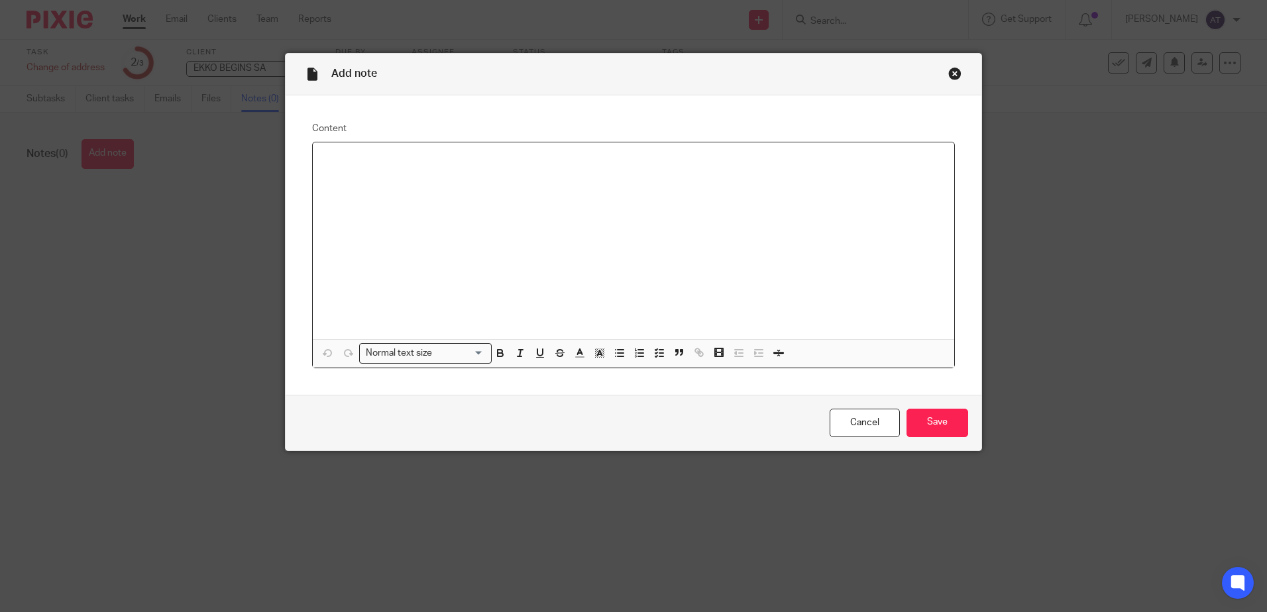
click at [361, 175] on div at bounding box center [633, 240] width 641 height 197
drag, startPoint x: 380, startPoint y: 167, endPoint x: 293, endPoint y: 164, distance: 86.2
click at [325, 158] on div "£5 +VAT" at bounding box center [633, 240] width 641 height 197
click at [397, 183] on div "£5 +VAT" at bounding box center [633, 240] width 641 height 197
click at [922, 428] on input "Save" at bounding box center [937, 423] width 62 height 28
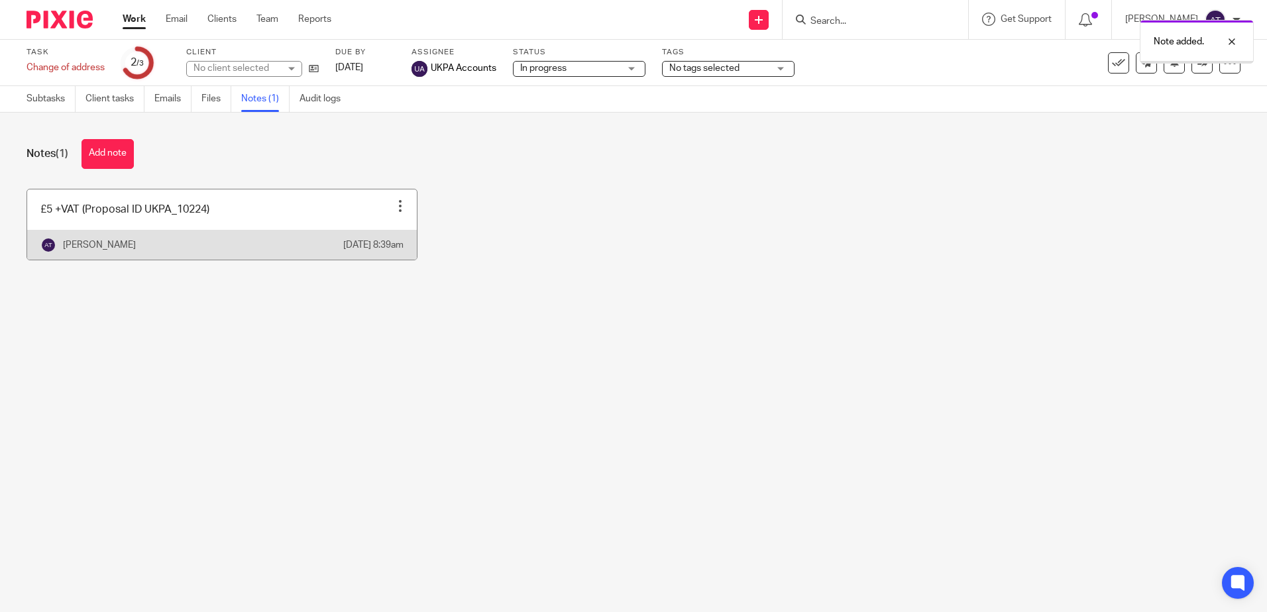
click at [272, 217] on link at bounding box center [222, 224] width 390 height 70
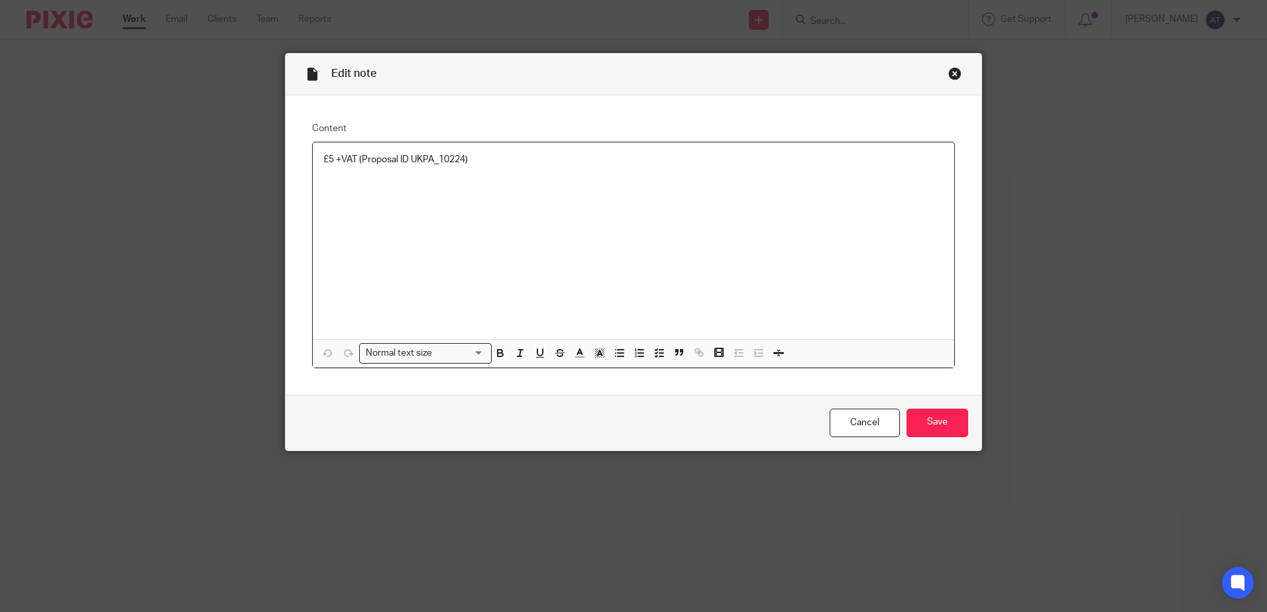
drag, startPoint x: 509, startPoint y: 141, endPoint x: 495, endPoint y: 162, distance: 25.0
click at [505, 144] on fieldset "Content £5 +VAT (Proposal ID UKPA_10224) Normal text size Loading... Remove Edi…" at bounding box center [633, 245] width 643 height 246
drag, startPoint x: 495, startPoint y: 163, endPoint x: 245, endPoint y: 160, distance: 250.4
click at [245, 160] on div "Edit note Content £5 +VAT (Proposal ID UKPA_10224) Normal text size Loading... …" at bounding box center [633, 306] width 1267 height 612
copy p "£5 +VAT (Proposal ID UKPA_10224)"
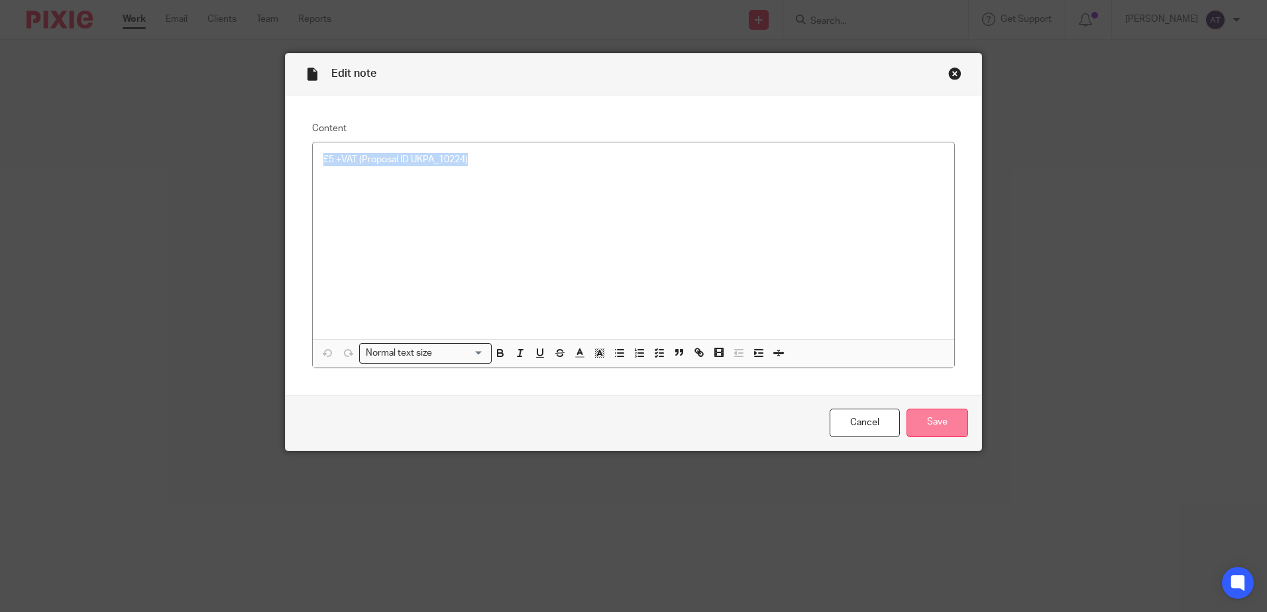
click at [941, 431] on input "Save" at bounding box center [937, 423] width 62 height 28
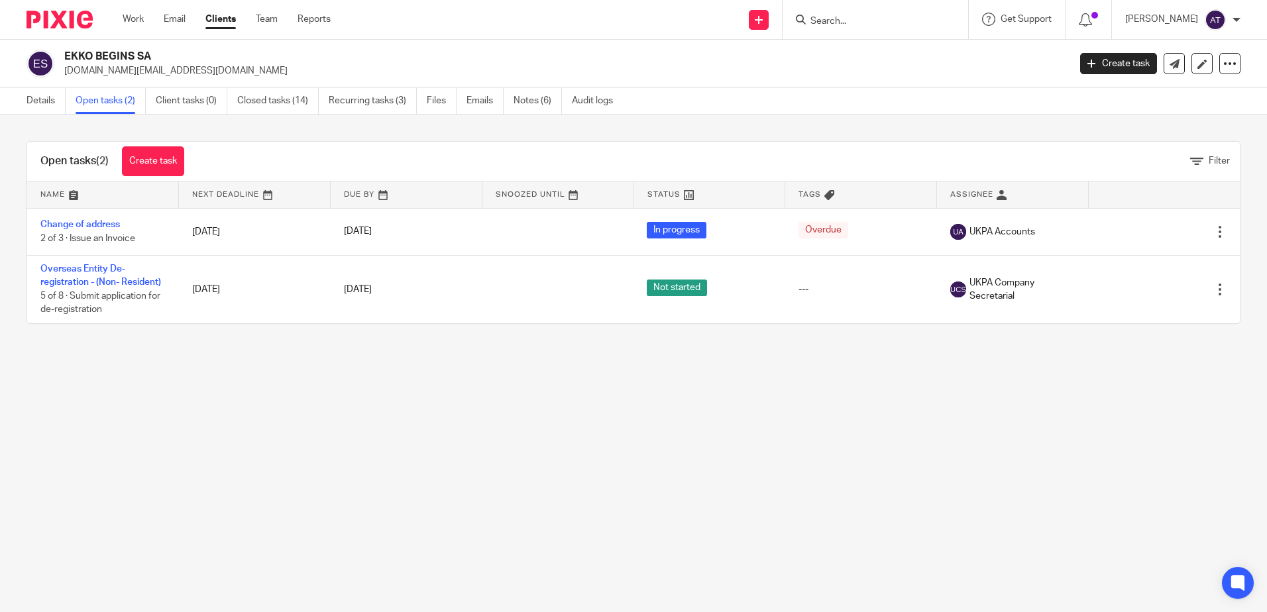
drag, startPoint x: 0, startPoint y: 0, endPoint x: 362, endPoint y: 416, distance: 551.7
click at [362, 416] on main "EKKO BEGINS SA evm.estate@gmail.com Create task Update from Companies House Exp…" at bounding box center [633, 306] width 1267 height 612
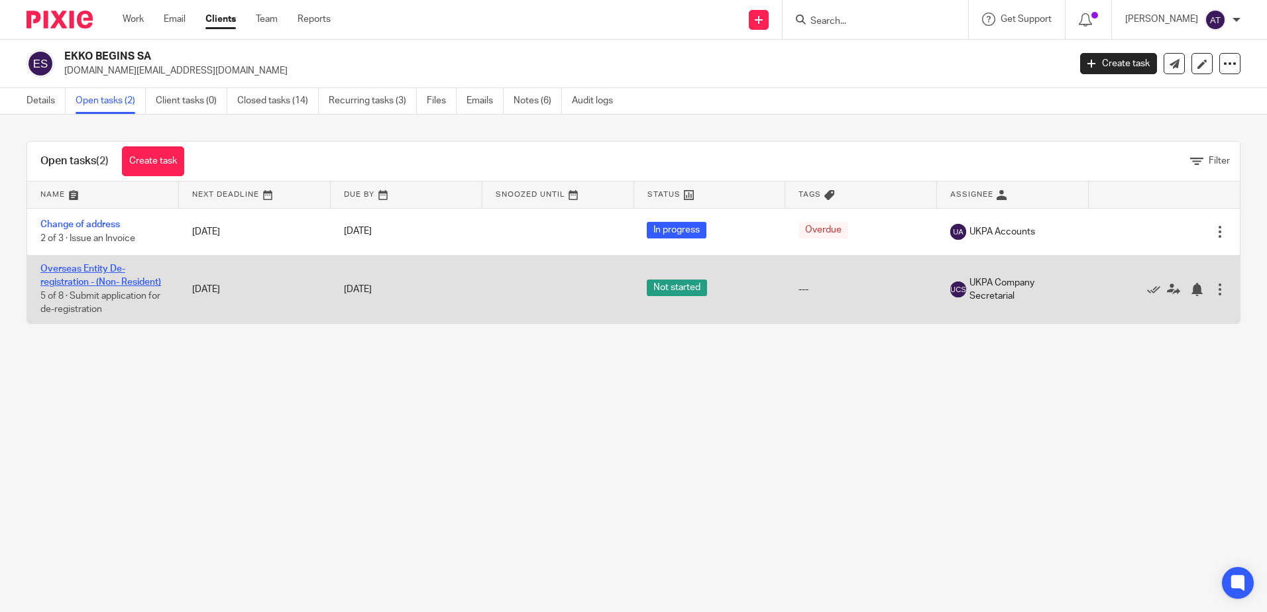
drag, startPoint x: 67, startPoint y: 276, endPoint x: 54, endPoint y: 280, distance: 13.8
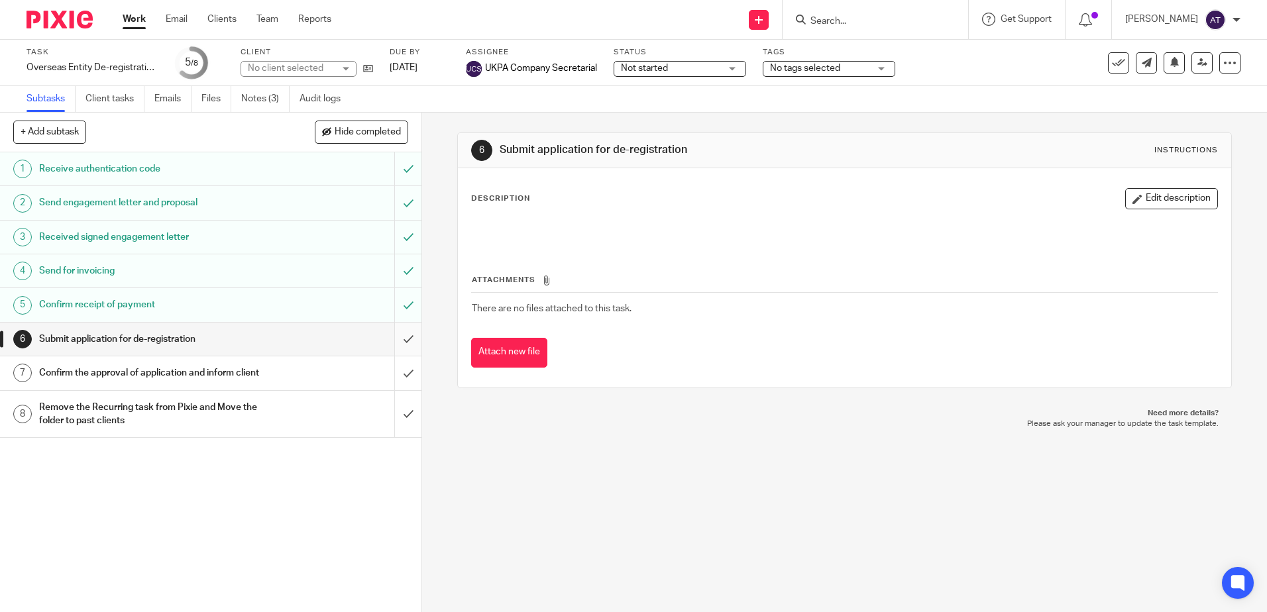
click at [394, 338] on input "submit" at bounding box center [210, 339] width 421 height 33
